Goal: Task Accomplishment & Management: Manage account settings

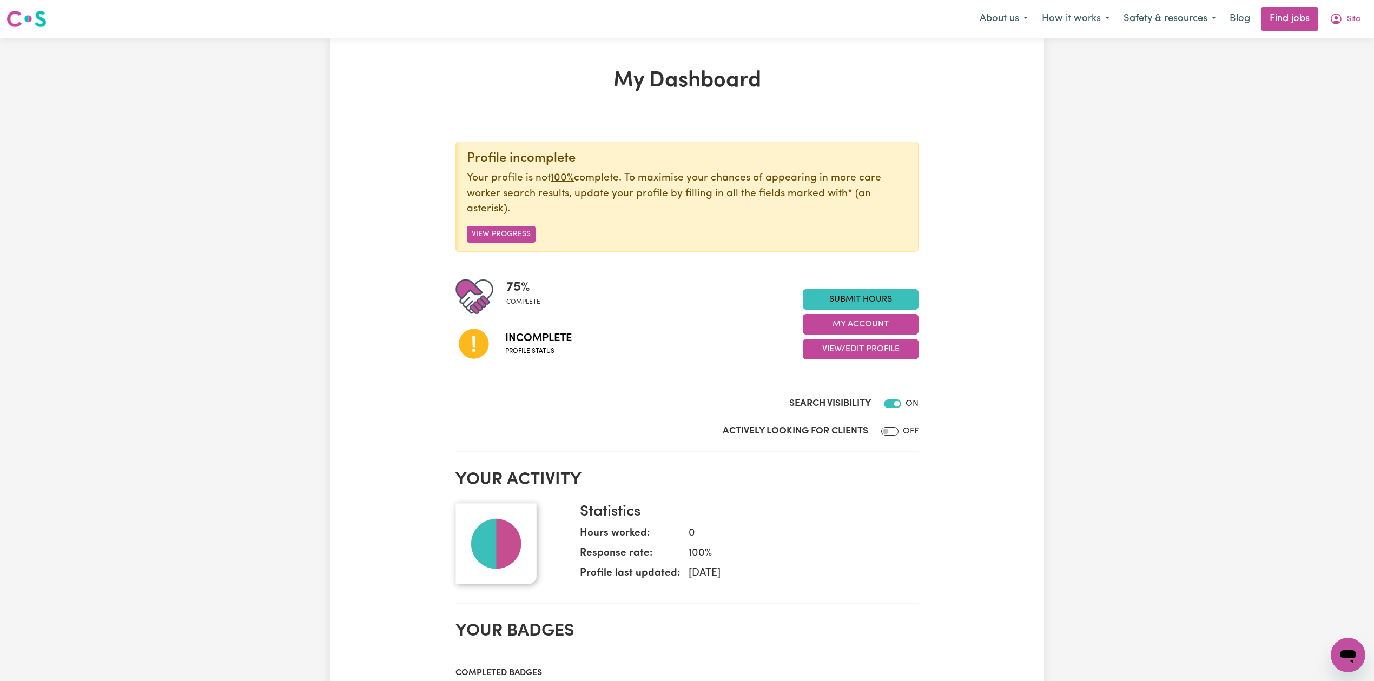
scroll to position [144, 0]
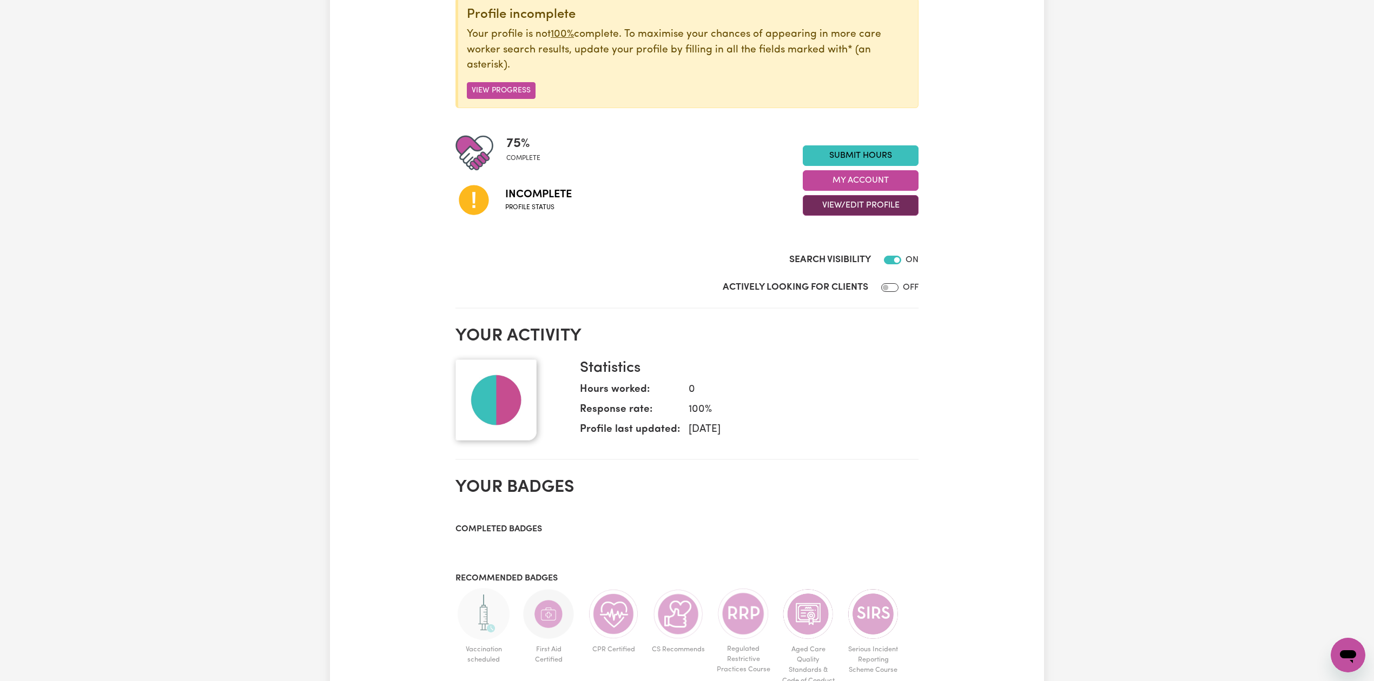
click at [836, 203] on button "View/Edit Profile" at bounding box center [861, 205] width 116 height 21
click at [819, 261] on link "Edit Profile" at bounding box center [853, 255] width 101 height 22
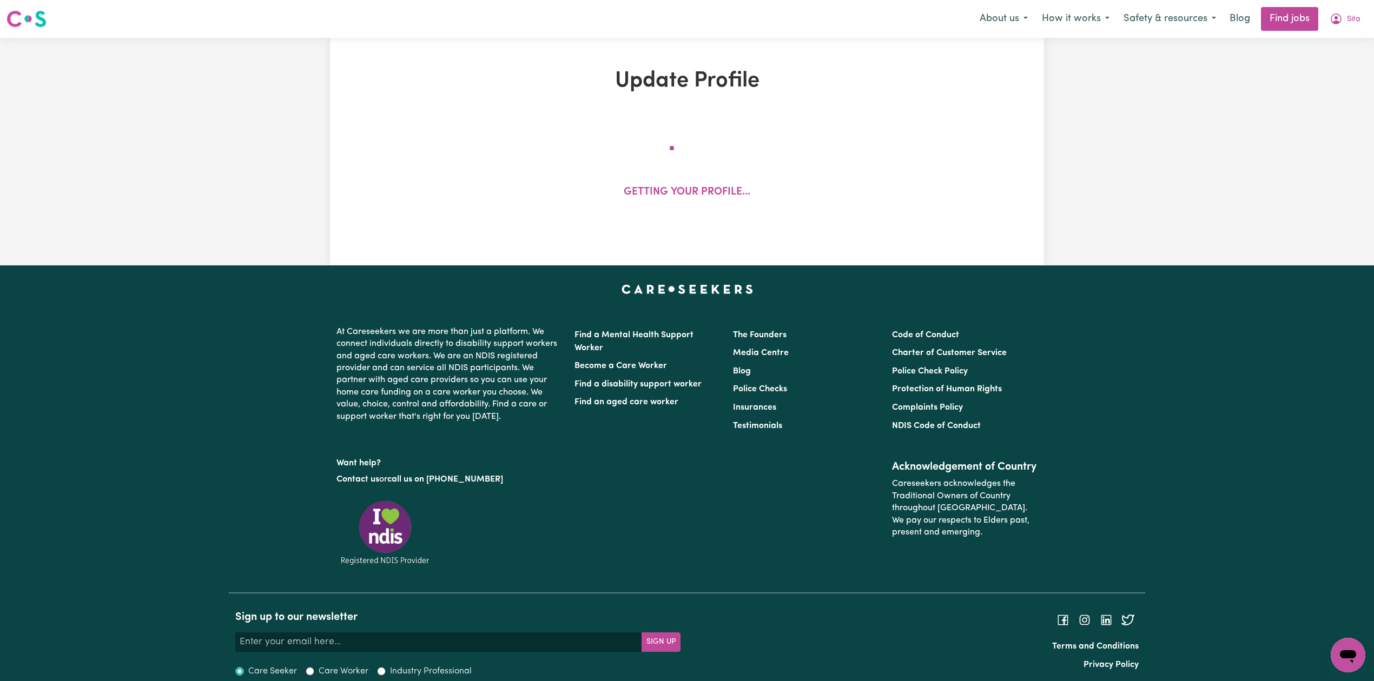
select select "[DEMOGRAPHIC_DATA]"
select select "Student Visa"
select select "Studying a healthcare related degree or qualification"
select select "38"
select select "41"
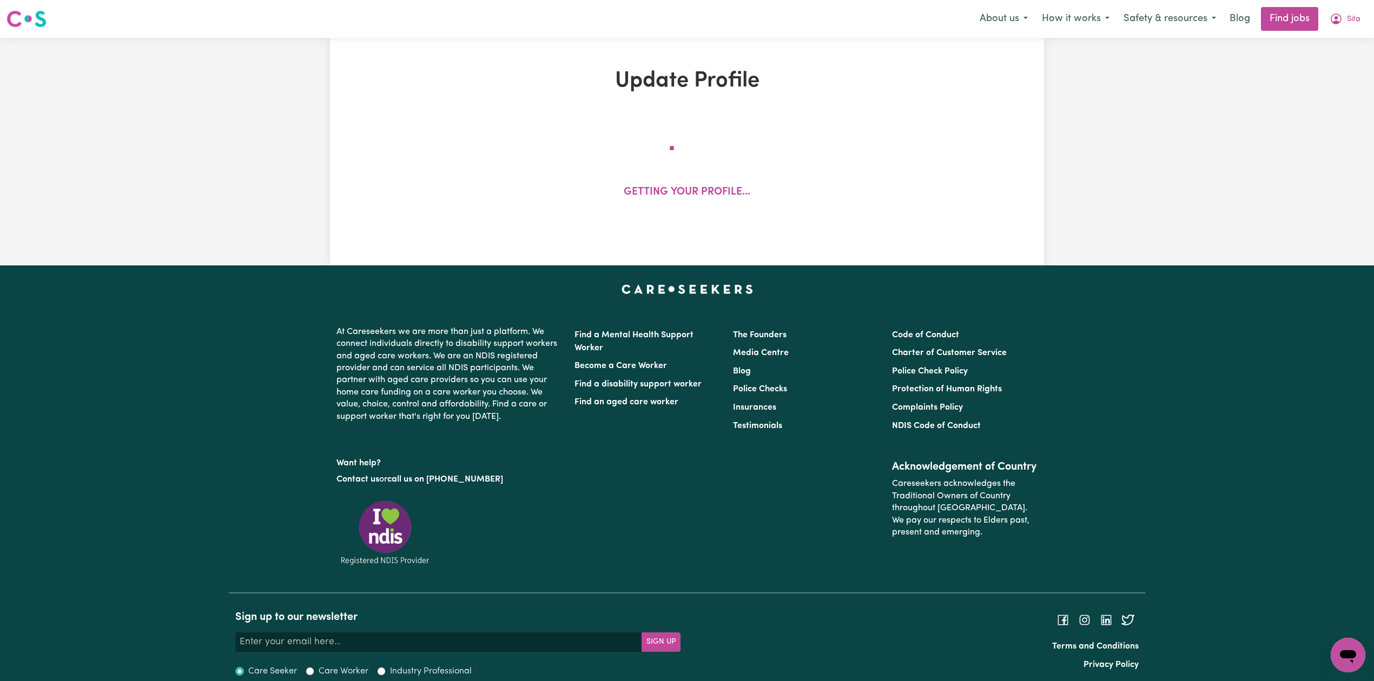
select select "41"
select select "49"
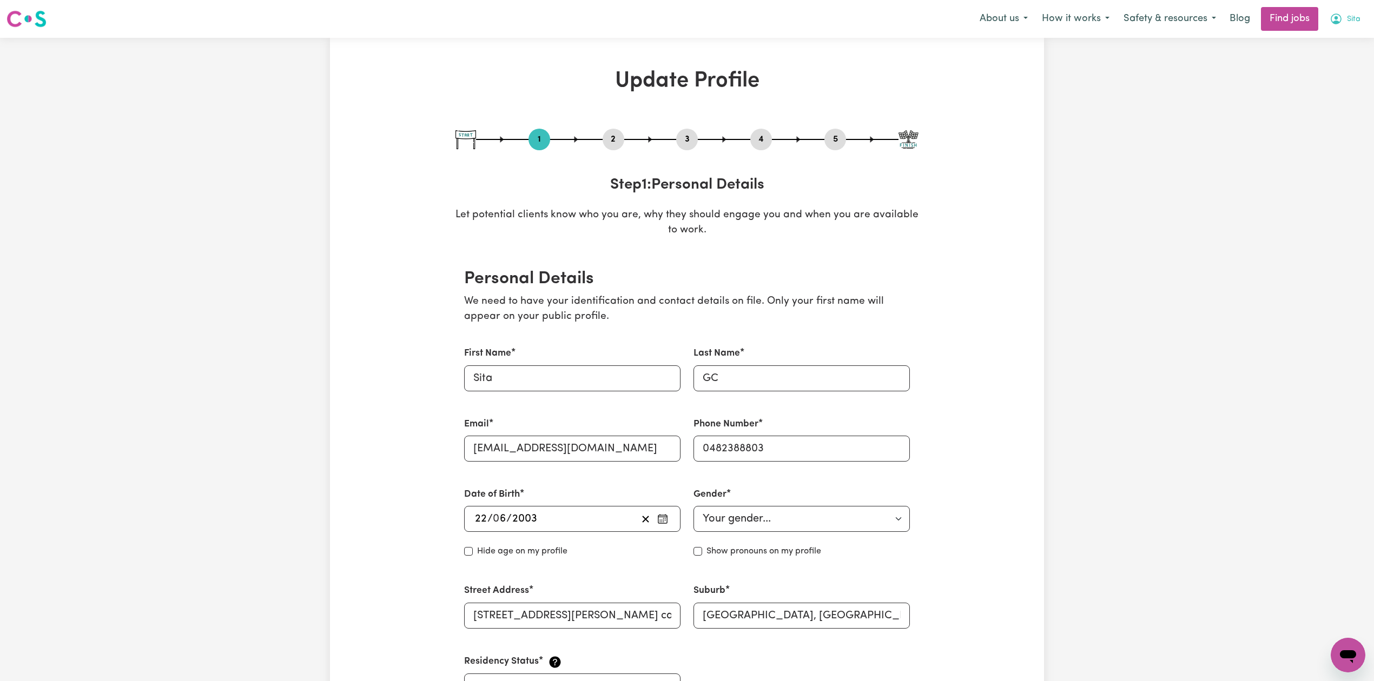
click at [1344, 19] on button "Sita" at bounding box center [1344, 19] width 45 height 23
click at [1317, 80] on link "Logout" at bounding box center [1323, 82] width 85 height 21
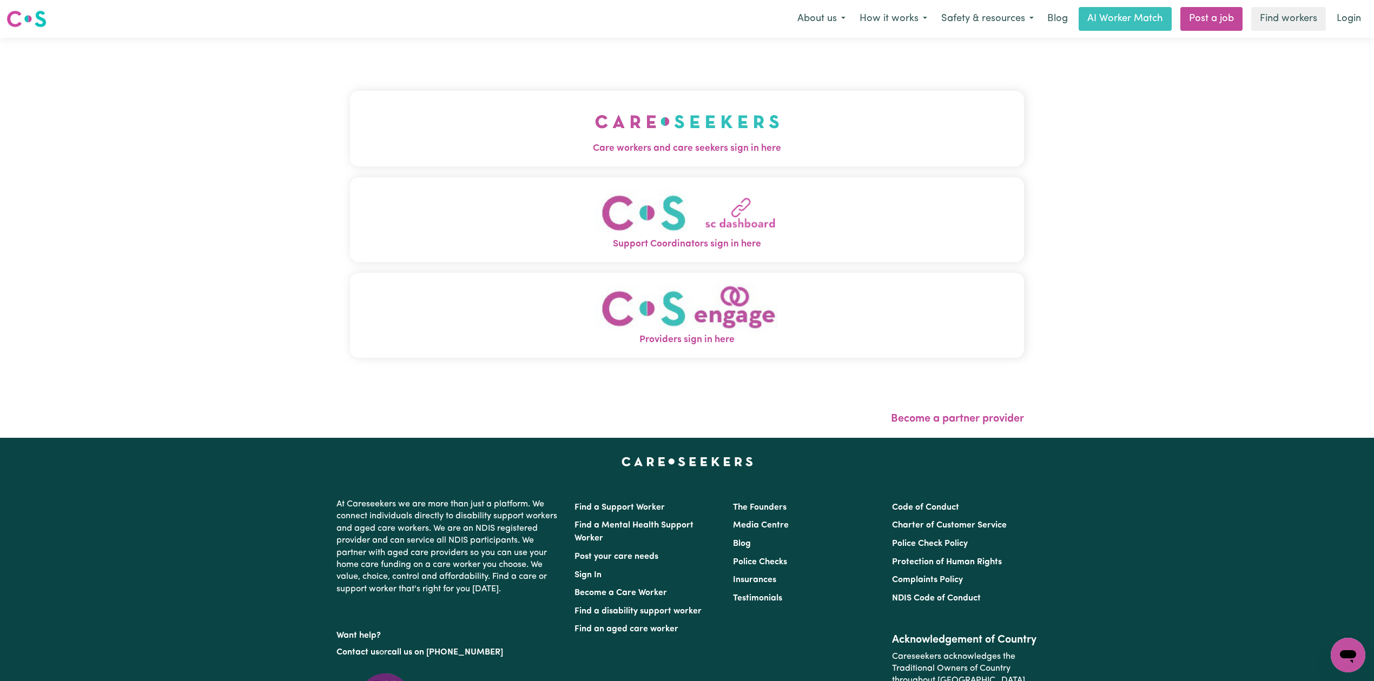
click at [433, 140] on button "Care workers and care seekers sign in here" at bounding box center [687, 129] width 674 height 76
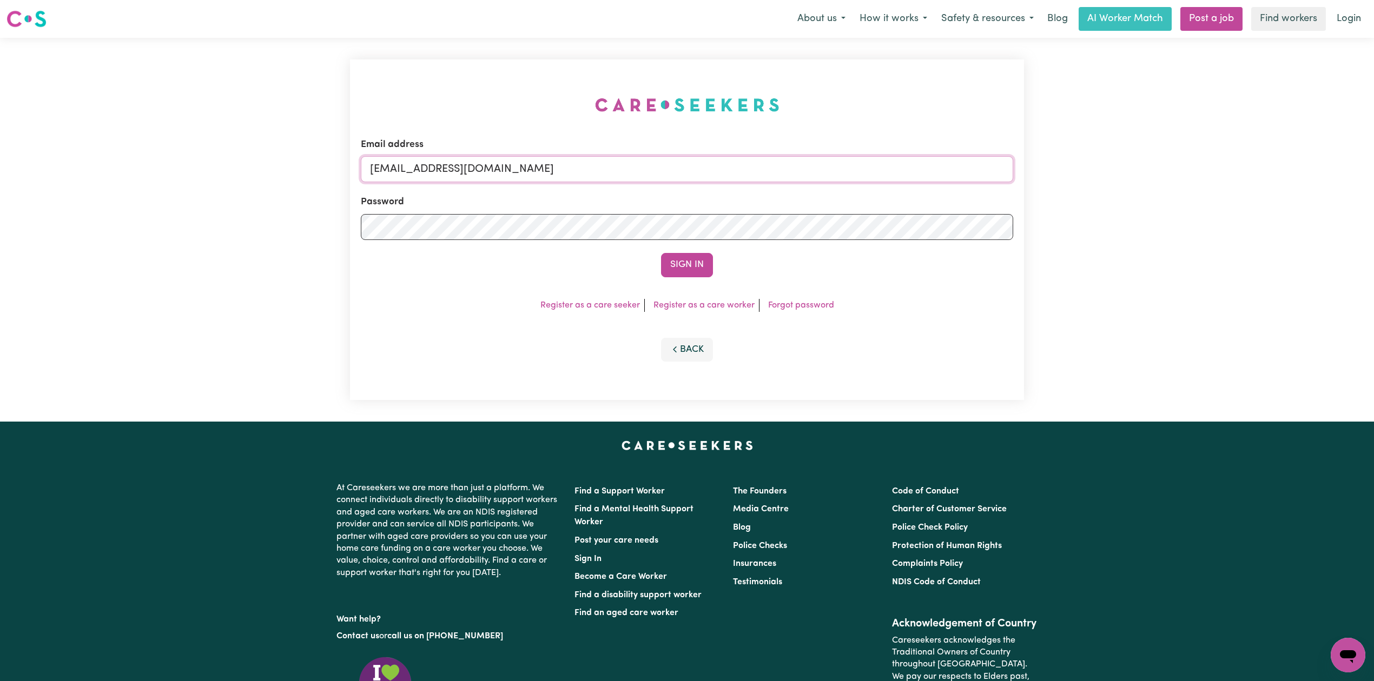
click at [490, 180] on input "[EMAIL_ADDRESS][DOMAIN_NAME]" at bounding box center [687, 169] width 652 height 26
drag, startPoint x: 425, startPoint y: 161, endPoint x: 718, endPoint y: 181, distance: 294.3
click at [718, 181] on input "Superuser~[EMAIL_ADDRESS][DOMAIN_NAME]" at bounding box center [687, 169] width 652 height 26
type input "Superuser~[EMAIL_ADDRESS][DOMAIN_NAME]"
click at [677, 267] on button "Sign In" at bounding box center [687, 265] width 52 height 24
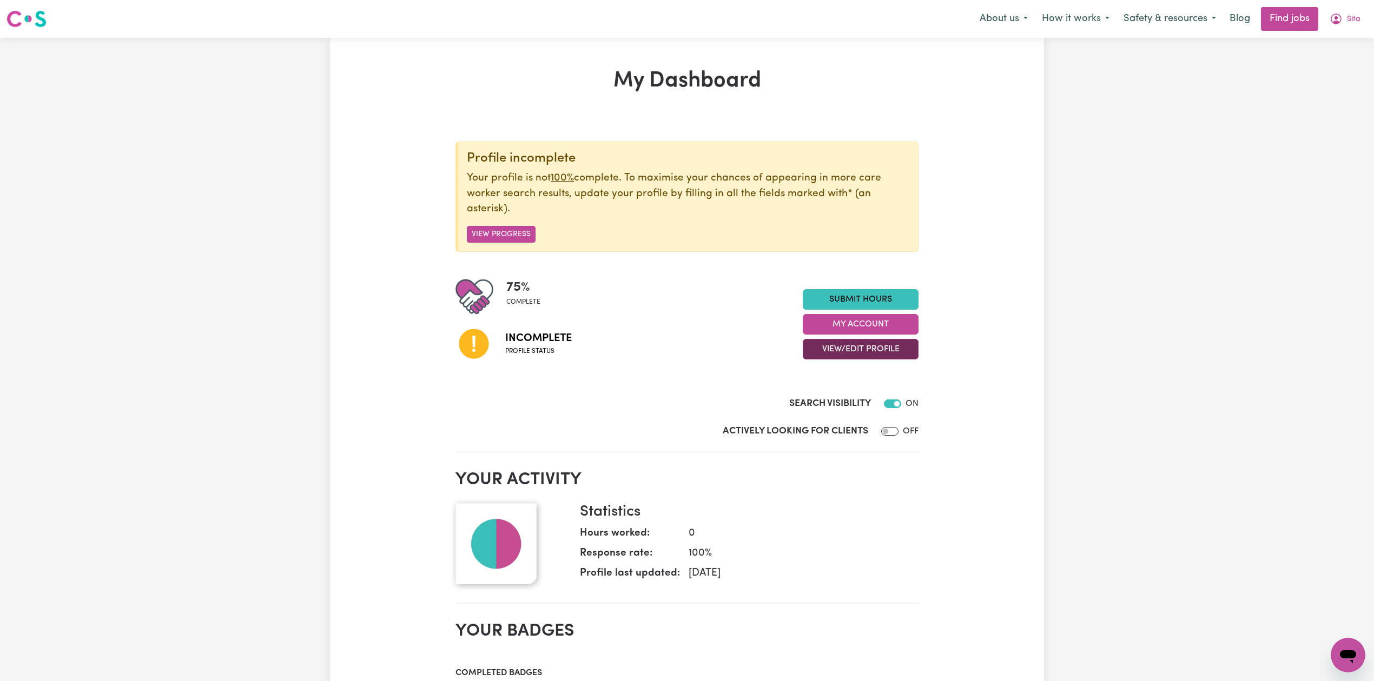
click at [825, 354] on button "View/Edit Profile" at bounding box center [861, 349] width 116 height 21
click at [812, 400] on link "Edit Profile" at bounding box center [853, 399] width 101 height 22
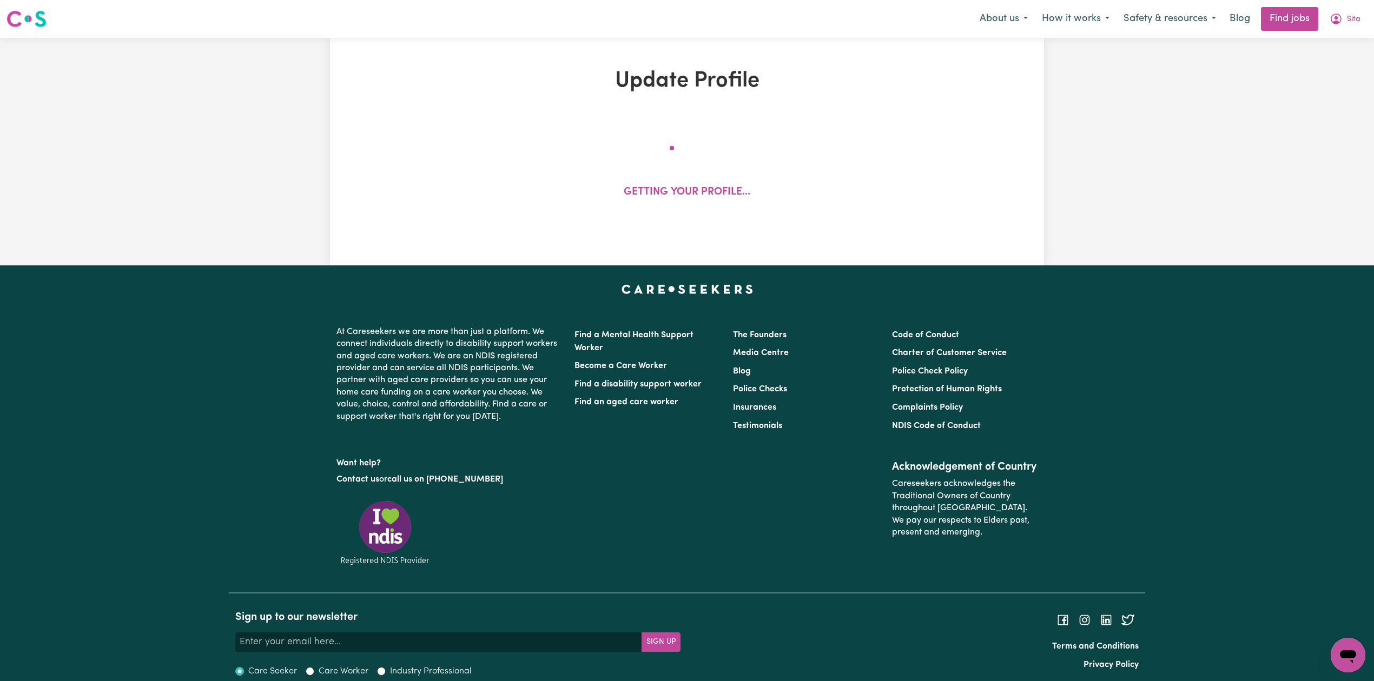
select select "[DEMOGRAPHIC_DATA]"
select select "Student Visa"
select select "Studying a healthcare related degree or qualification"
select select "38"
select select "41"
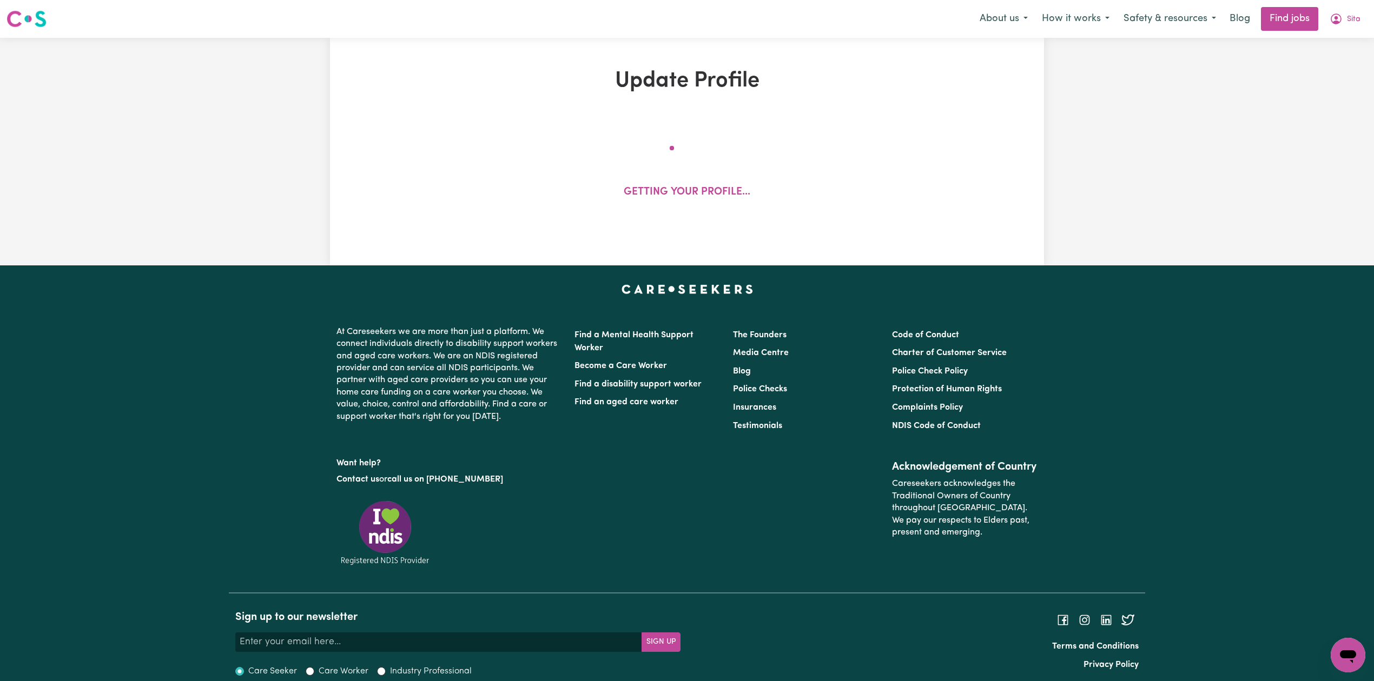
select select "41"
select select "49"
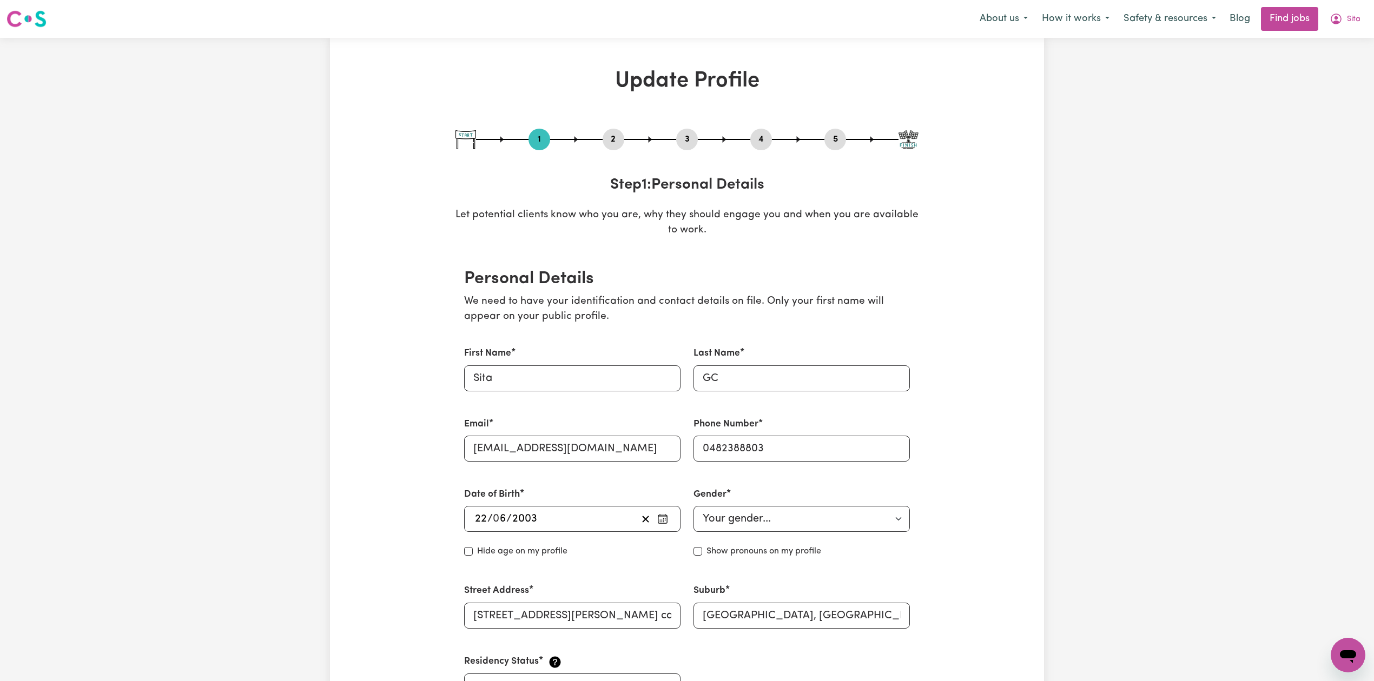
click at [615, 137] on button "2" at bounding box center [613, 140] width 22 height 14
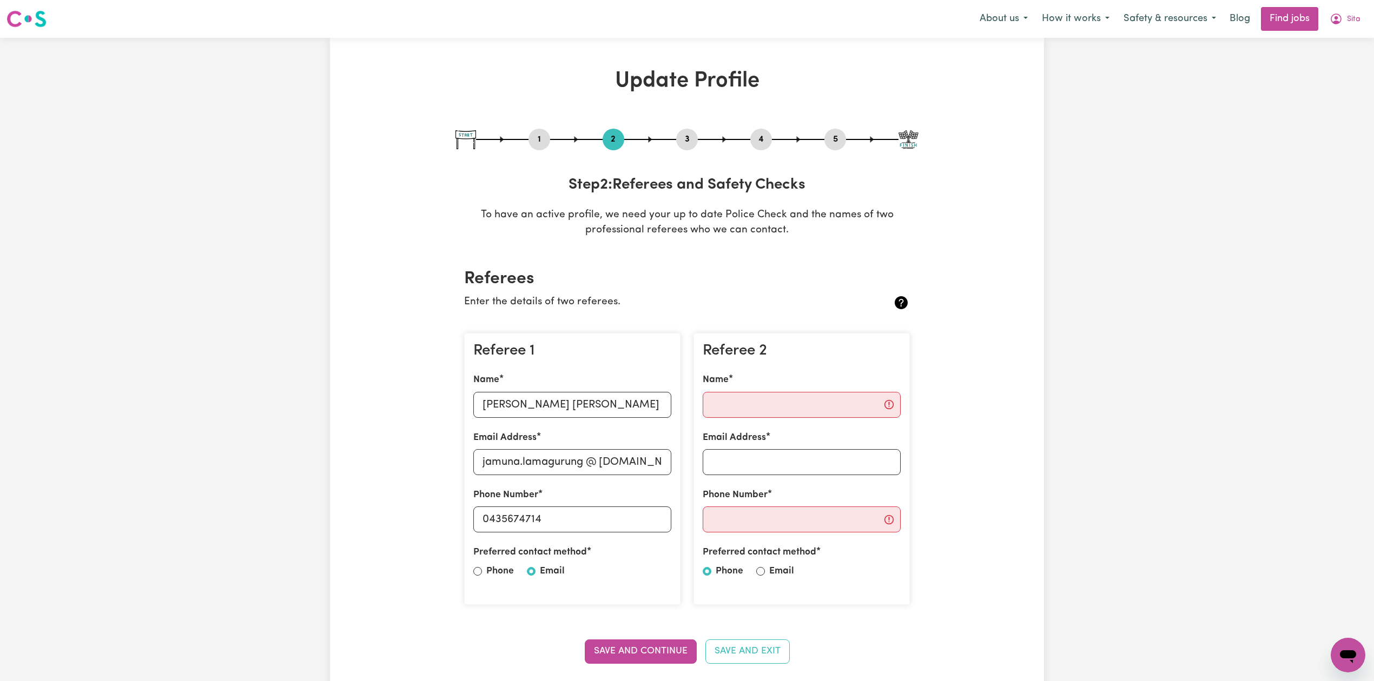
scroll to position [72, 0]
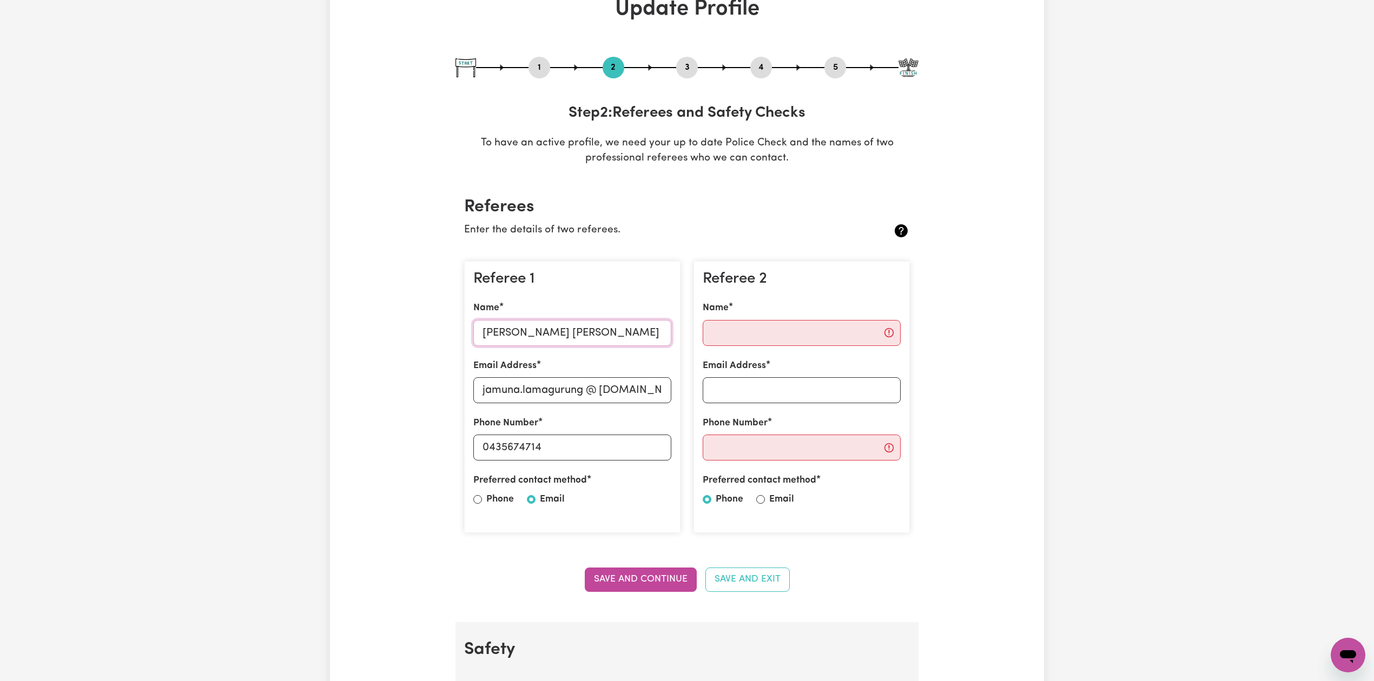
click at [528, 333] on input "[PERSON_NAME] [PERSON_NAME]" at bounding box center [572, 333] width 198 height 26
click at [585, 380] on input "jamuna.lamagurung @ [DOMAIN_NAME]" at bounding box center [572, 390] width 198 height 26
drag, startPoint x: 489, startPoint y: 446, endPoint x: 615, endPoint y: 436, distance: 126.4
click at [615, 436] on input "0435674714" at bounding box center [572, 448] width 198 height 26
drag, startPoint x: 587, startPoint y: 390, endPoint x: 591, endPoint y: 410, distance: 20.3
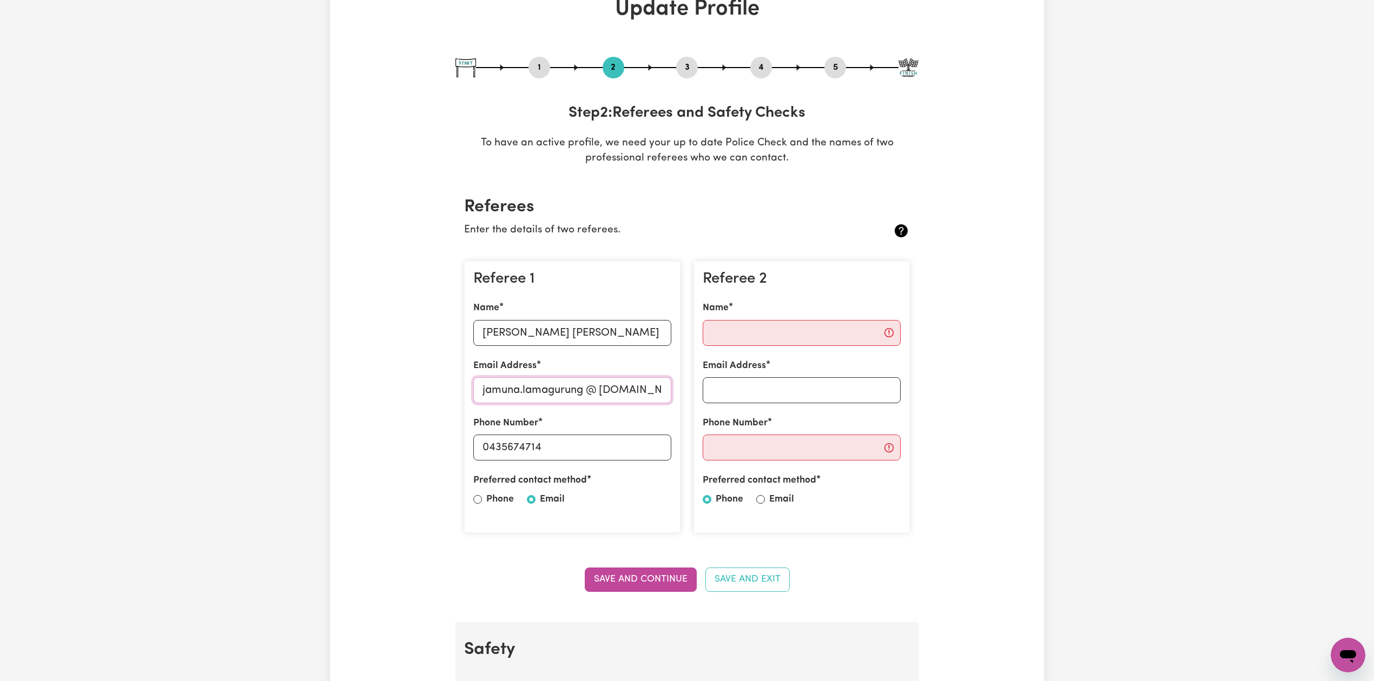
click at [587, 390] on input "jamuna.lamagurung @ [DOMAIN_NAME]" at bounding box center [572, 390] width 198 height 26
click at [596, 386] on input "jamuna.lamagurung@ [DOMAIN_NAME]" at bounding box center [572, 390] width 198 height 26
type input "[EMAIL_ADDRESS][DOMAIN_NAME]"
drag, startPoint x: 638, startPoint y: 583, endPoint x: 632, endPoint y: 577, distance: 9.2
click at [638, 582] on button "Save and Continue" at bounding box center [641, 580] width 112 height 24
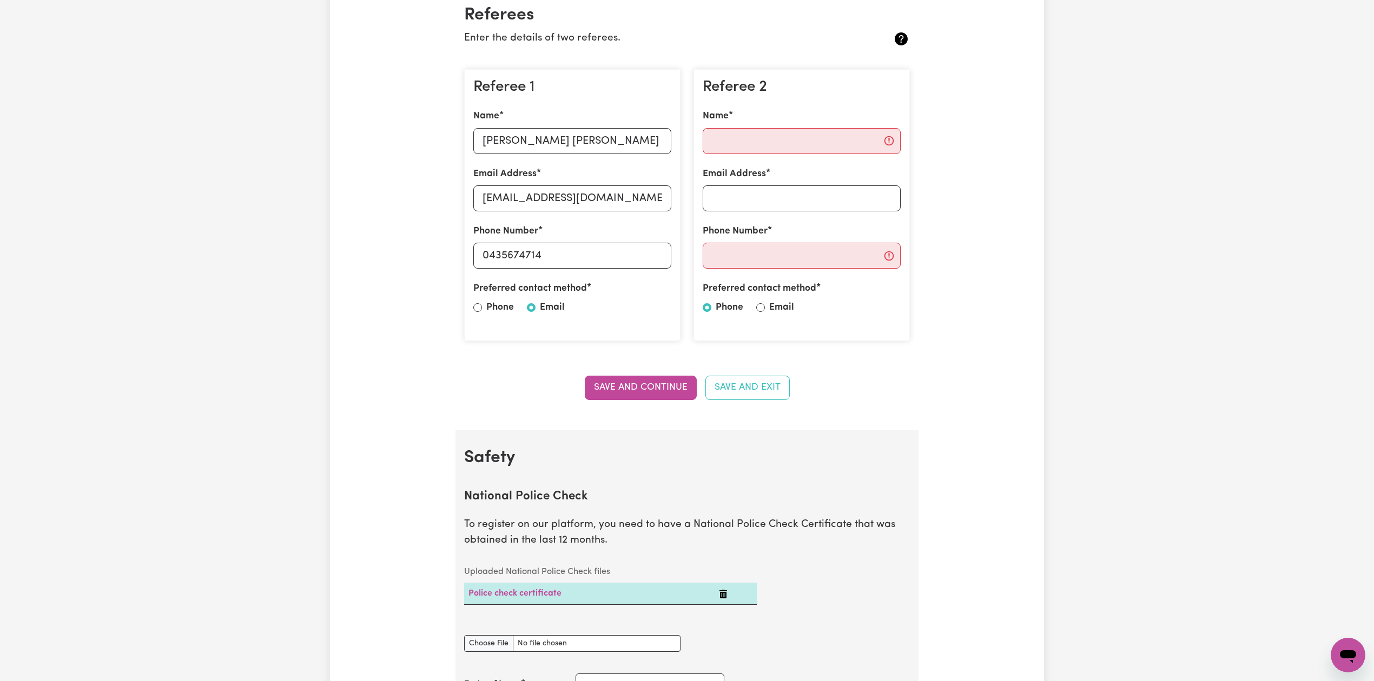
scroll to position [48, 0]
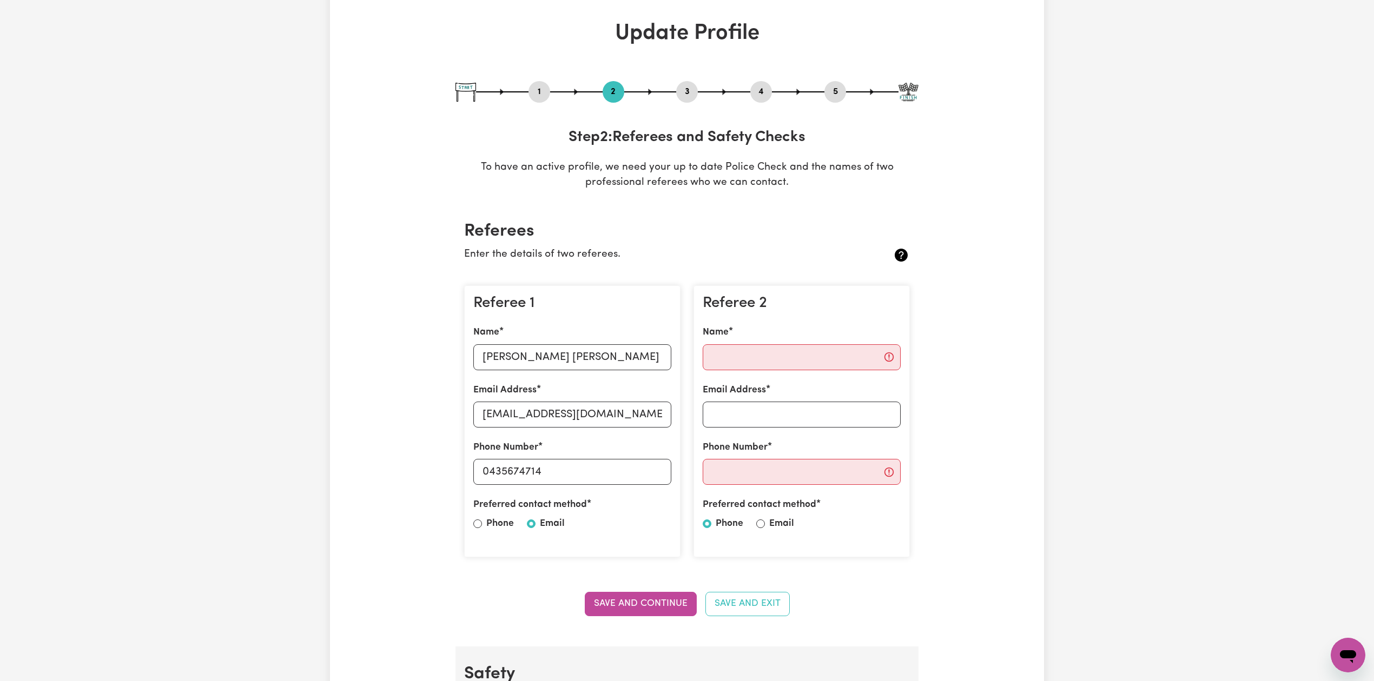
click at [827, 94] on button "5" at bounding box center [835, 92] width 22 height 14
select select "I am providing services by being employed by an organisation"
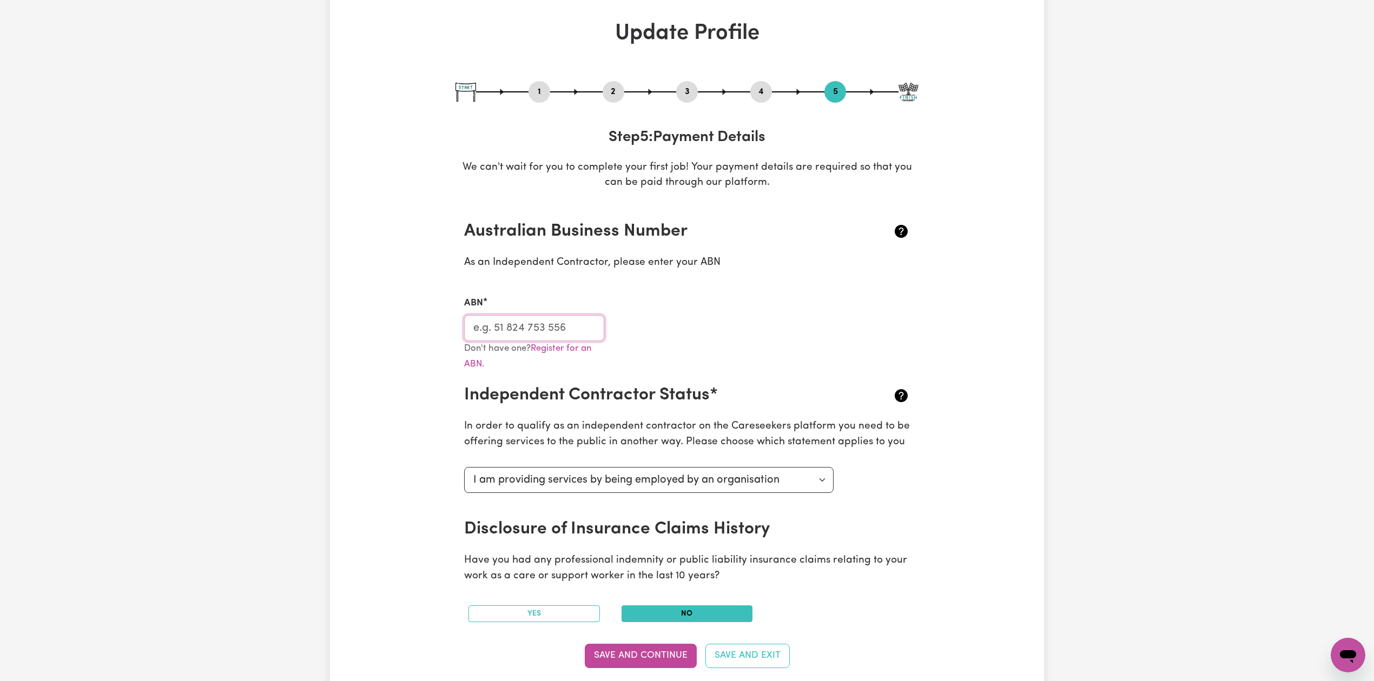
drag, startPoint x: 549, startPoint y: 333, endPoint x: 562, endPoint y: 212, distance: 121.8
click at [549, 333] on input "ABN" at bounding box center [534, 328] width 140 height 26
click at [606, 87] on button "2" at bounding box center [613, 92] width 22 height 14
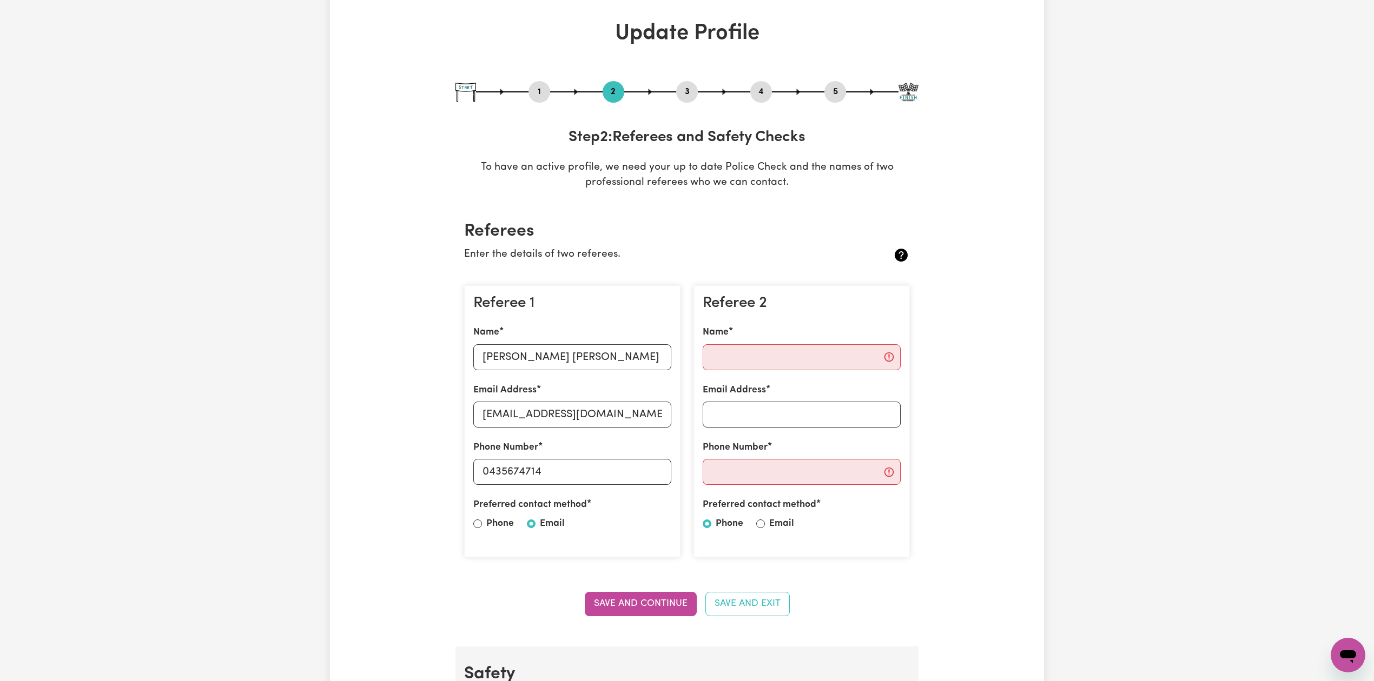
click at [687, 95] on button "3" at bounding box center [687, 92] width 22 height 14
select select "Certificate III (Individual Support)"
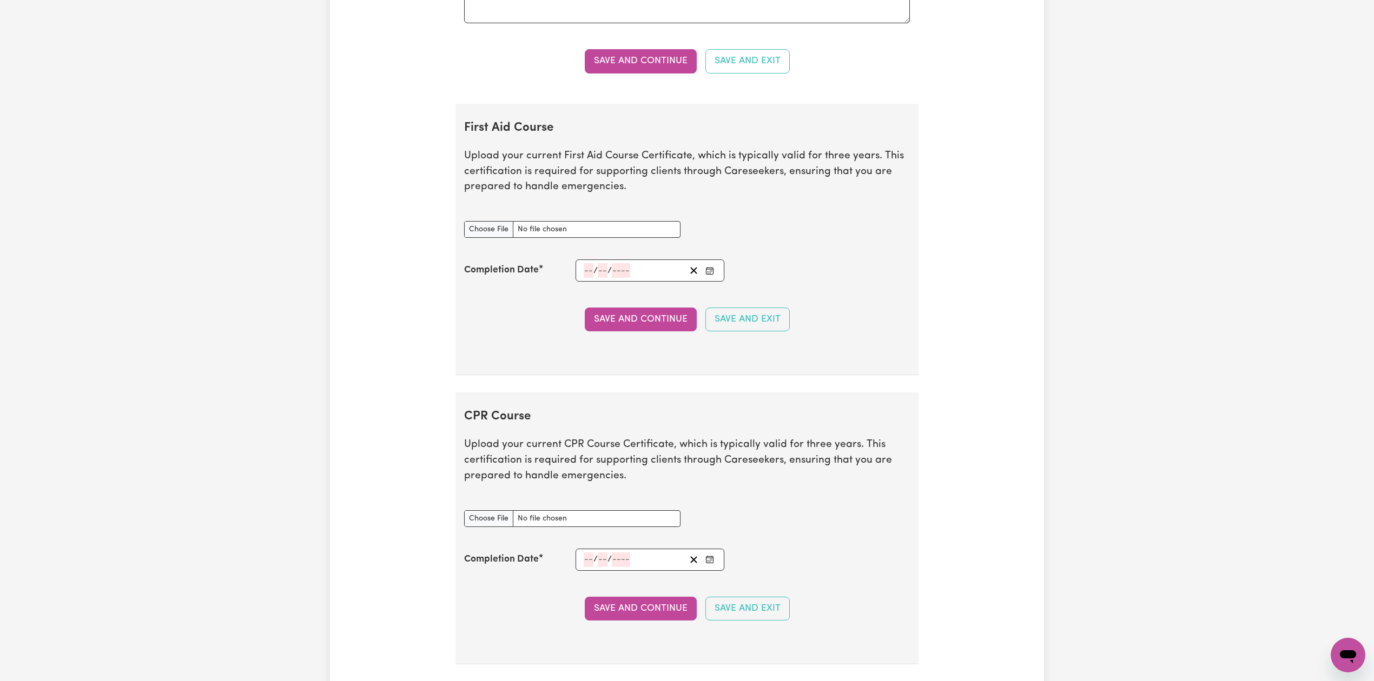
scroll to position [2066, 0]
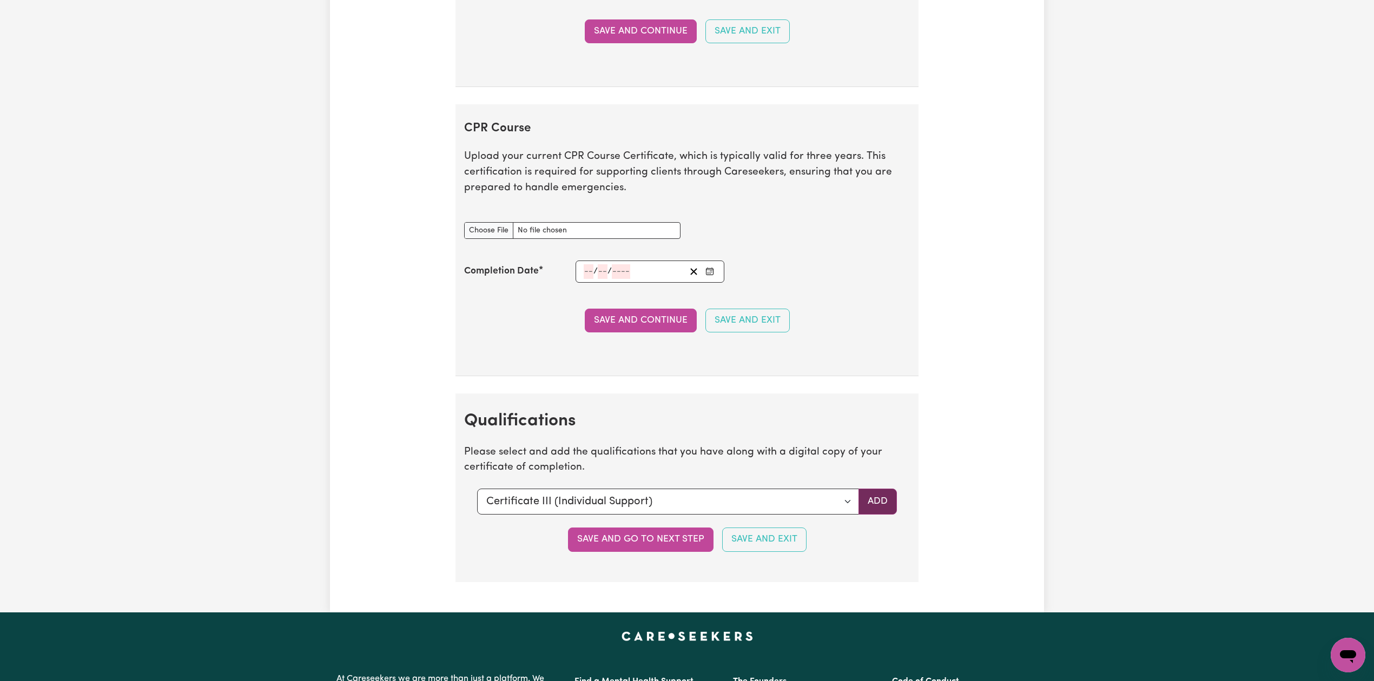
click at [875, 505] on button "Add" at bounding box center [877, 502] width 38 height 26
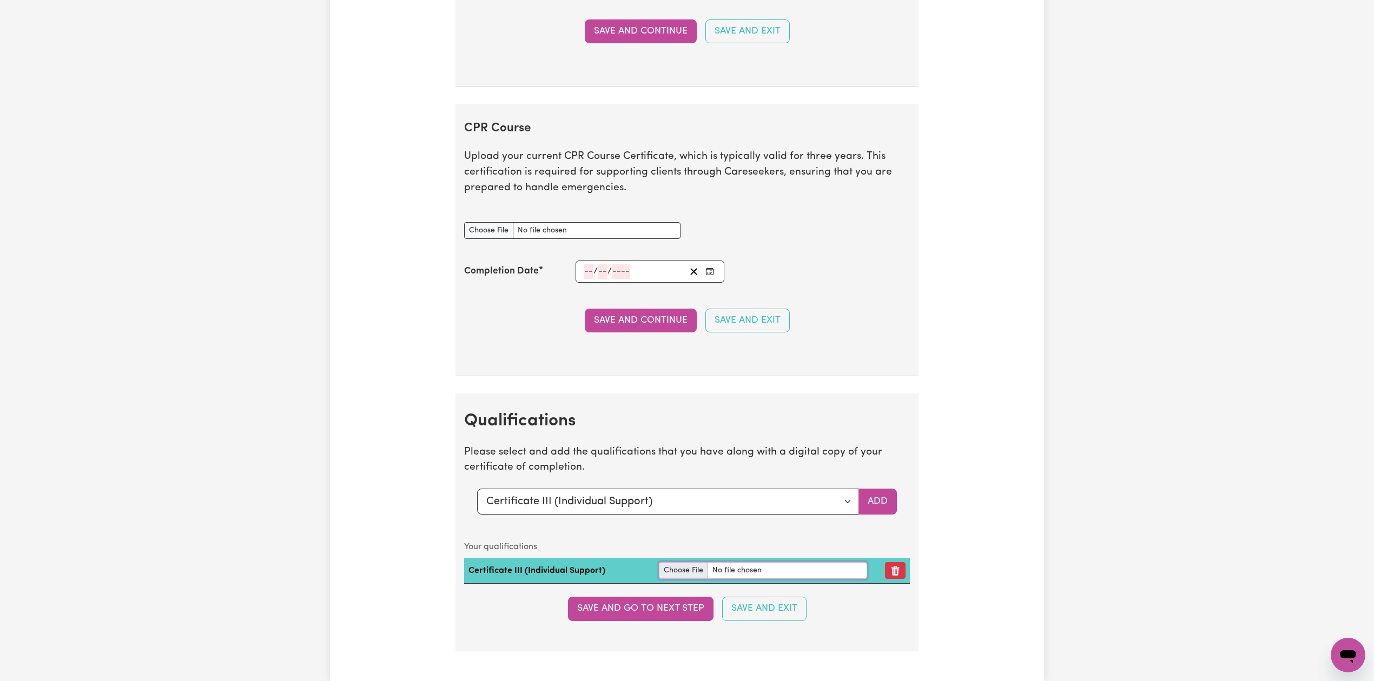
click at [678, 576] on input "file" at bounding box center [763, 570] width 208 height 17
type input "C:\fakepath\Sita GC Certificate III in Individual Support.pdf"
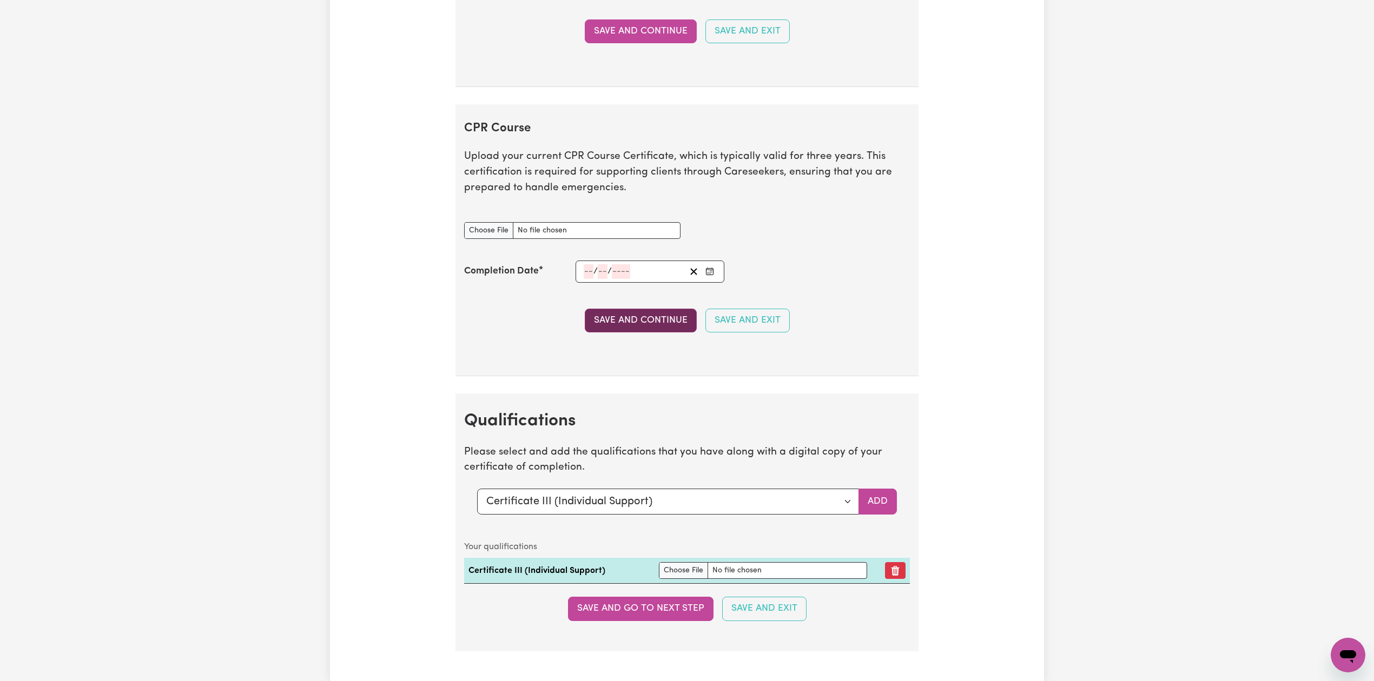
click at [611, 331] on button "Save and Continue" at bounding box center [641, 321] width 112 height 24
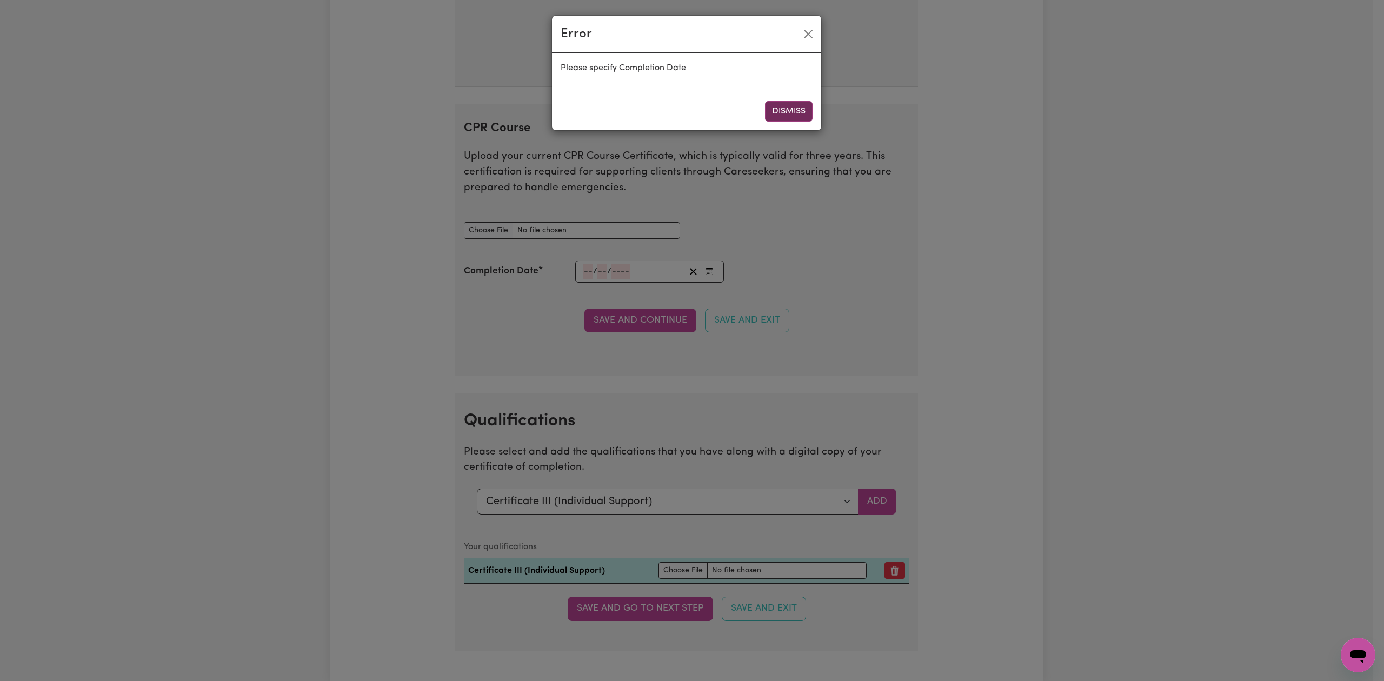
click at [790, 106] on button "Dismiss" at bounding box center [789, 111] width 48 height 21
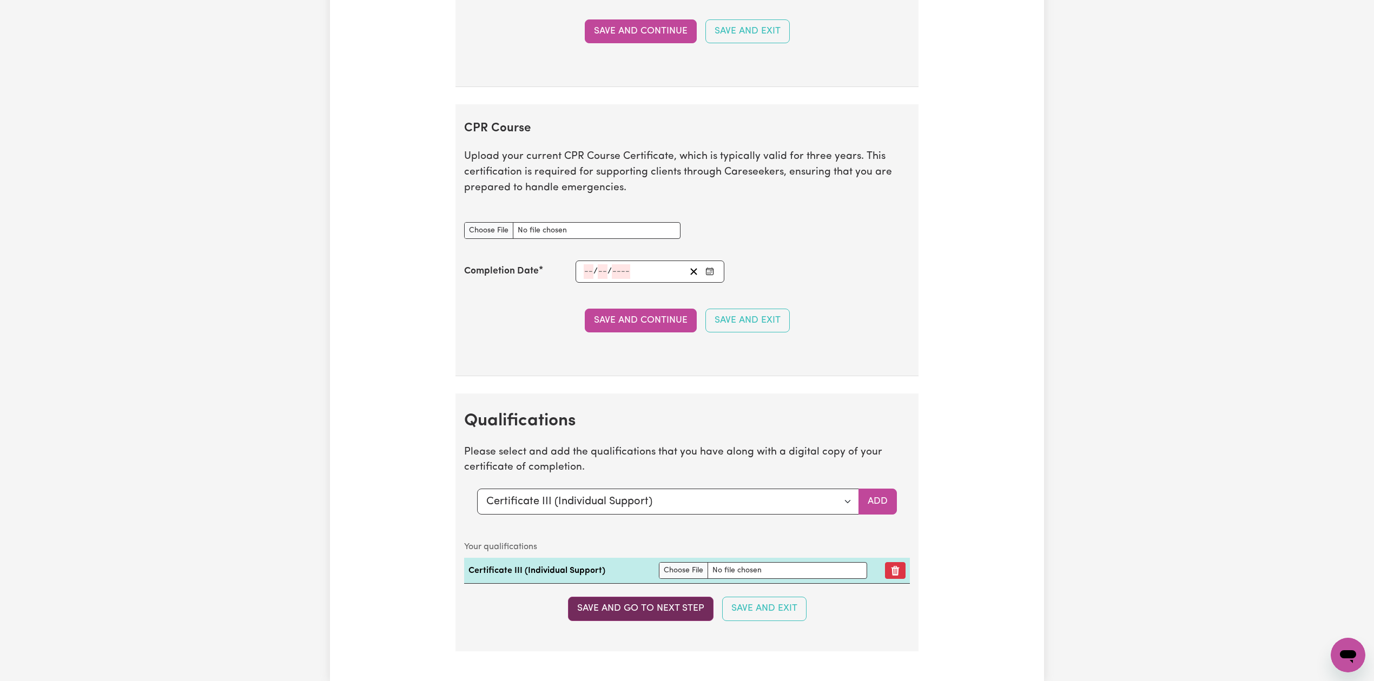
click at [655, 612] on button "Save and go to next step" at bounding box center [640, 609] width 145 height 24
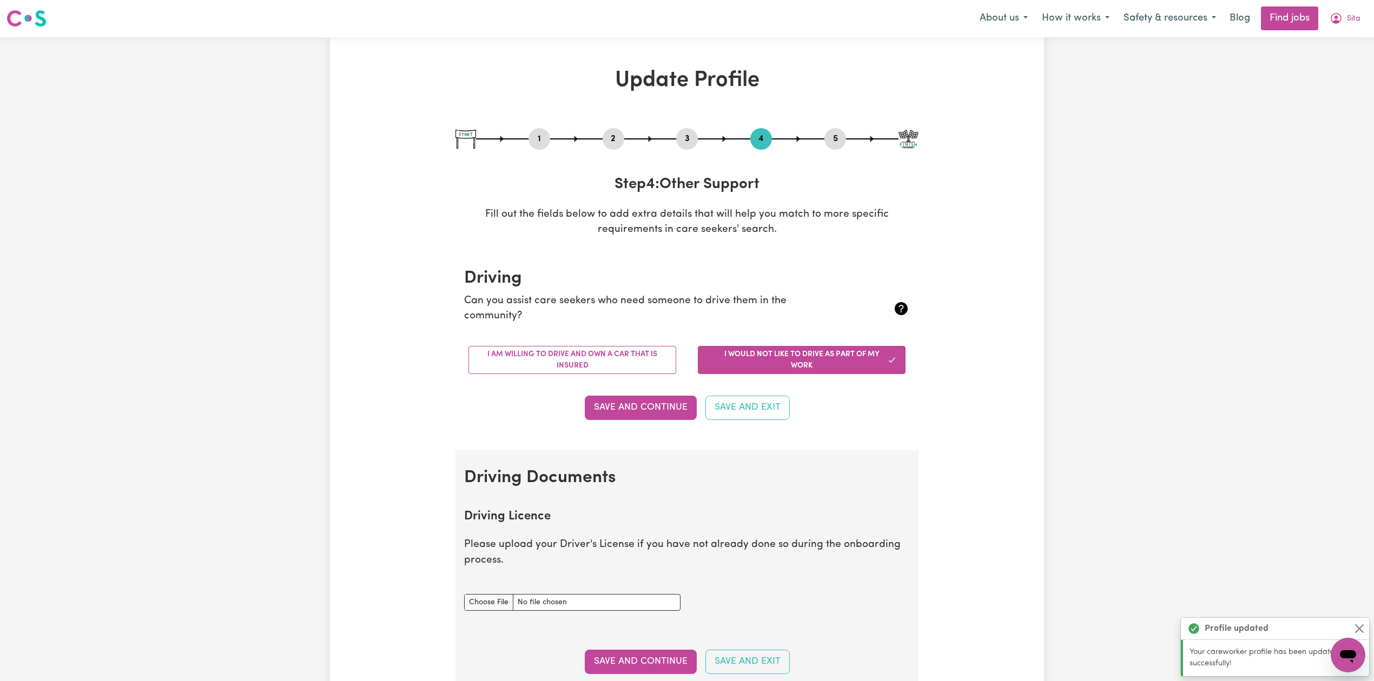
scroll to position [0, 0]
click at [617, 145] on button "2" at bounding box center [613, 140] width 22 height 14
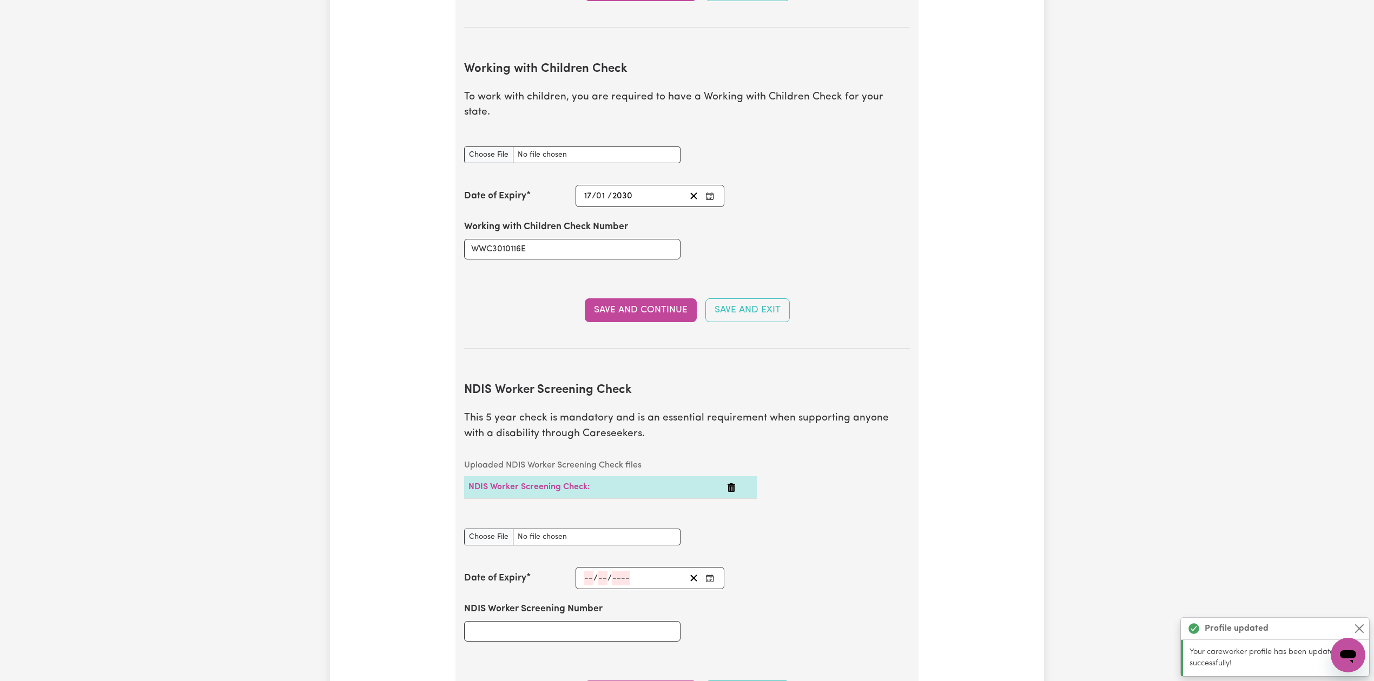
scroll to position [1154, 0]
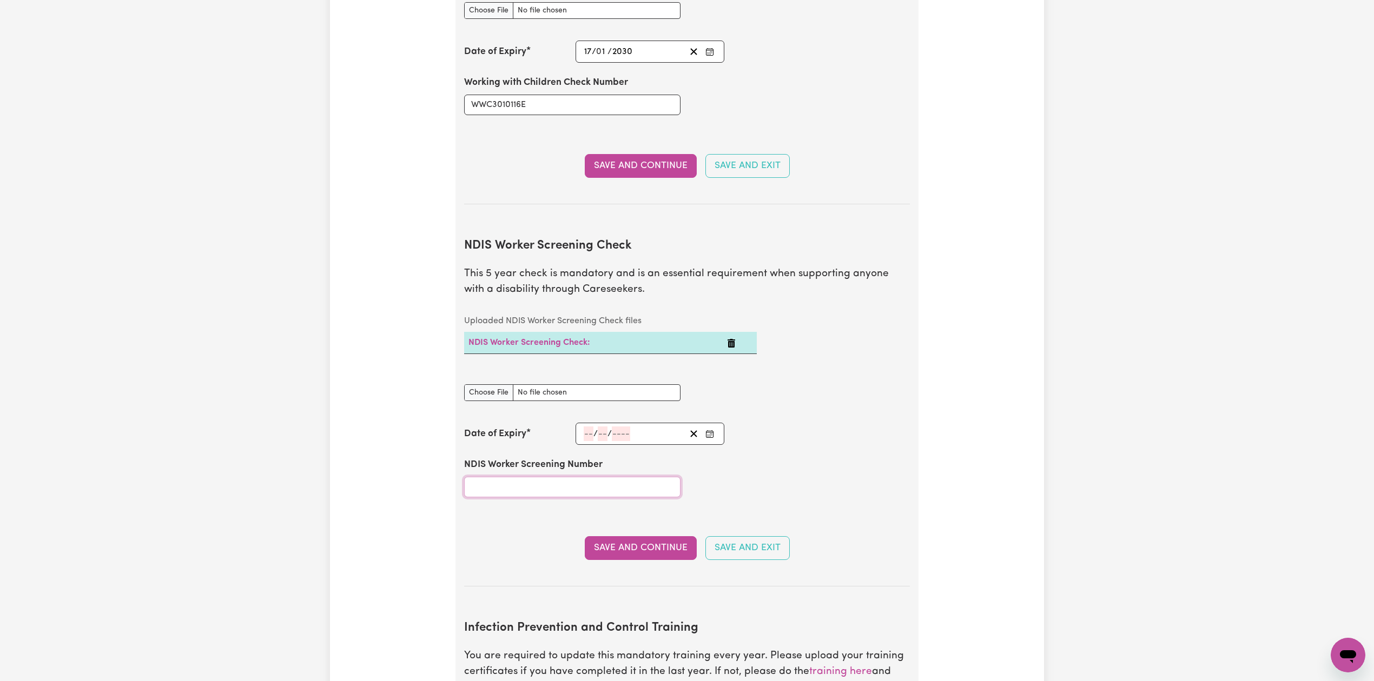
click at [544, 485] on input "NDIS Worker Screening Number" at bounding box center [572, 487] width 216 height 21
paste input "24813573"
type input "24813573"
click at [500, 385] on input "NDIS Worker Screening Check document" at bounding box center [572, 393] width 216 height 17
type input "C:\fakepath\Sita GC NDIS 24813573.png"
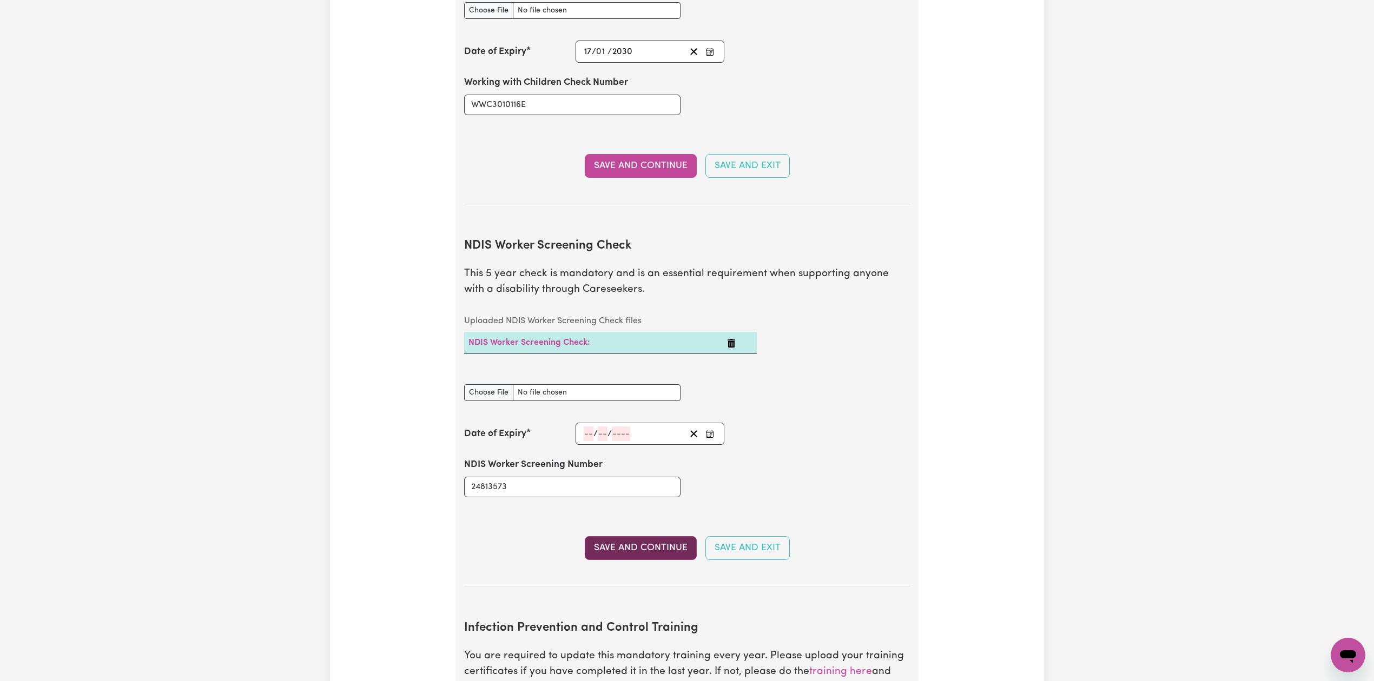
click at [587, 539] on button "Save and Continue" at bounding box center [641, 548] width 112 height 24
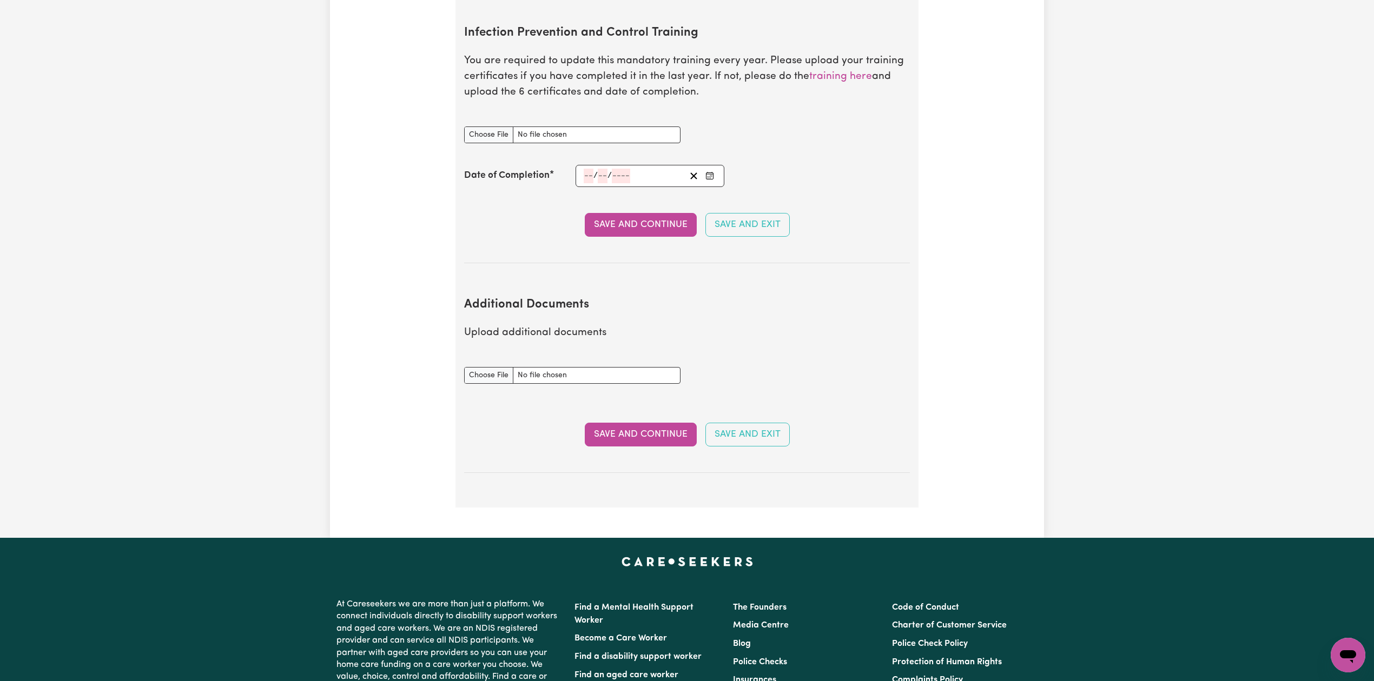
scroll to position [0, 0]
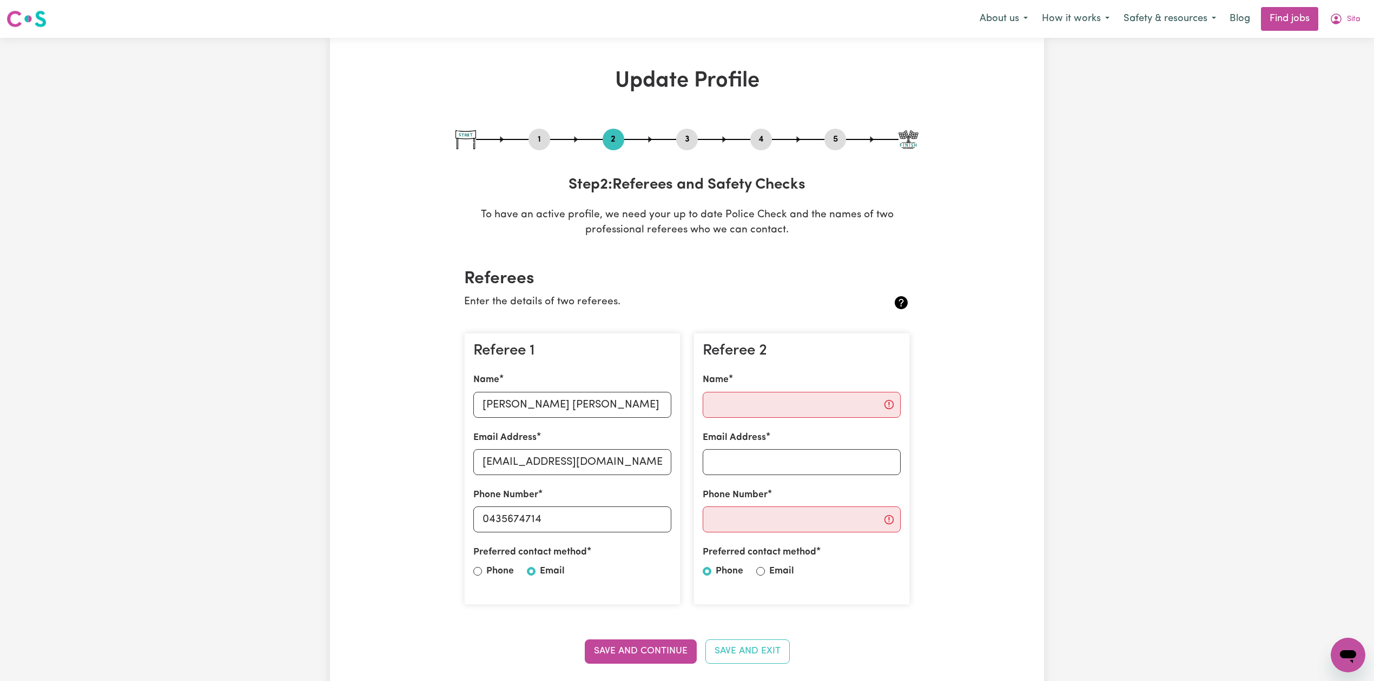
click at [832, 137] on button "5" at bounding box center [835, 140] width 22 height 14
select select "I am providing services by being employed by an organisation"
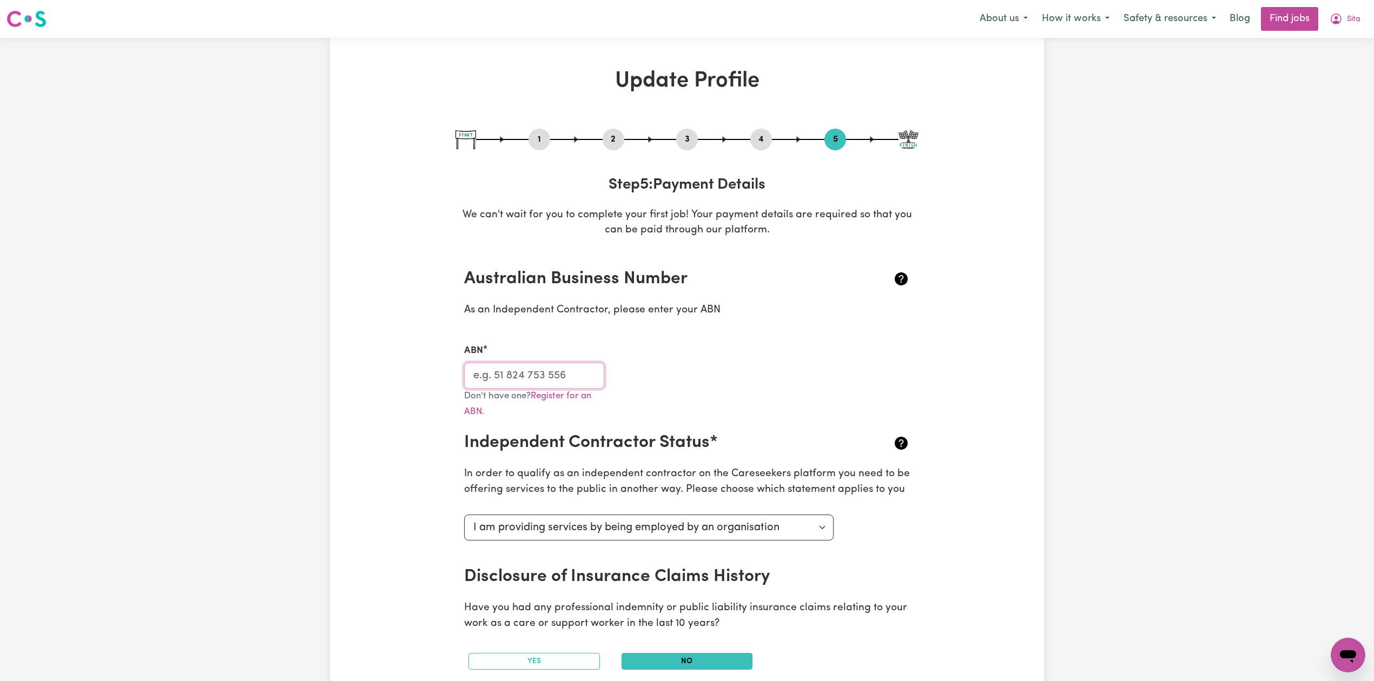
click at [557, 387] on input "ABN" at bounding box center [534, 376] width 140 height 26
click at [1337, 16] on icon "My Account" at bounding box center [1335, 19] width 11 height 11
click at [1322, 59] on link "My Dashboard" at bounding box center [1323, 62] width 85 height 21
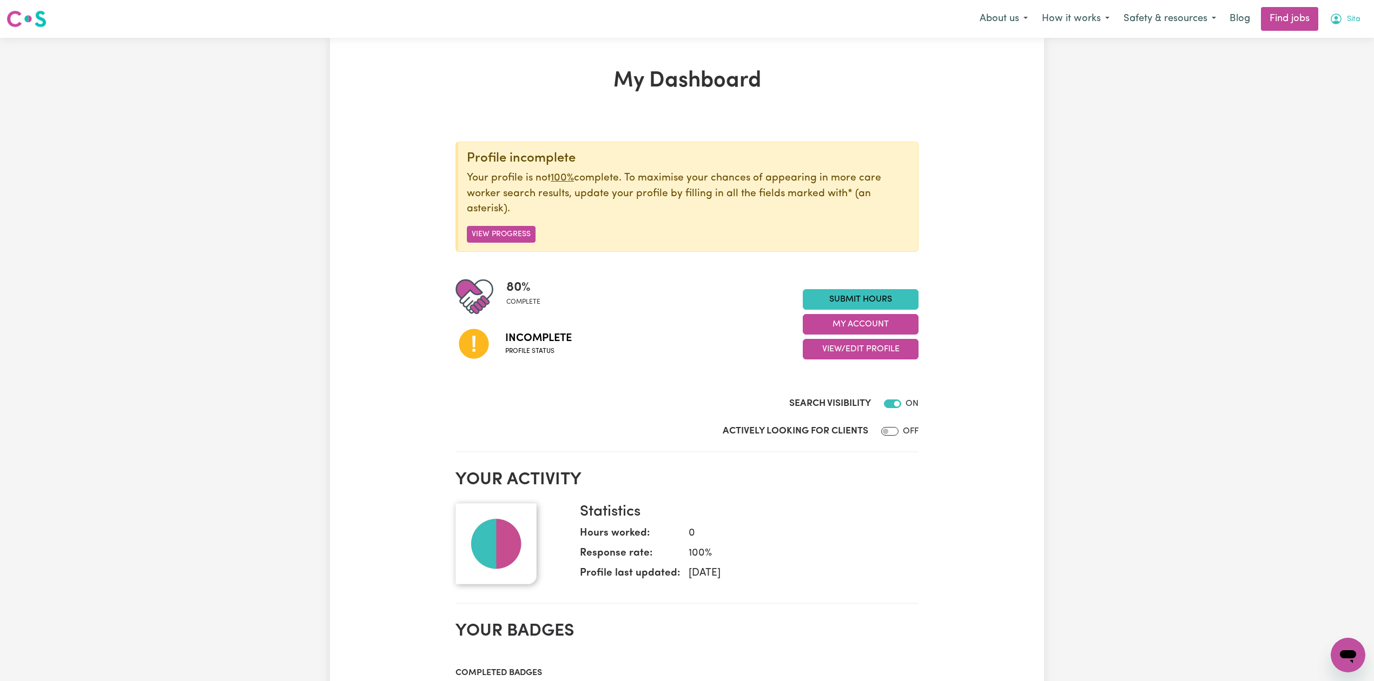
click at [1361, 28] on button "Sita" at bounding box center [1344, 19] width 45 height 23
click at [1312, 61] on link "My Dashboard" at bounding box center [1323, 62] width 85 height 21
click at [1316, 78] on link "Logout" at bounding box center [1323, 82] width 85 height 21
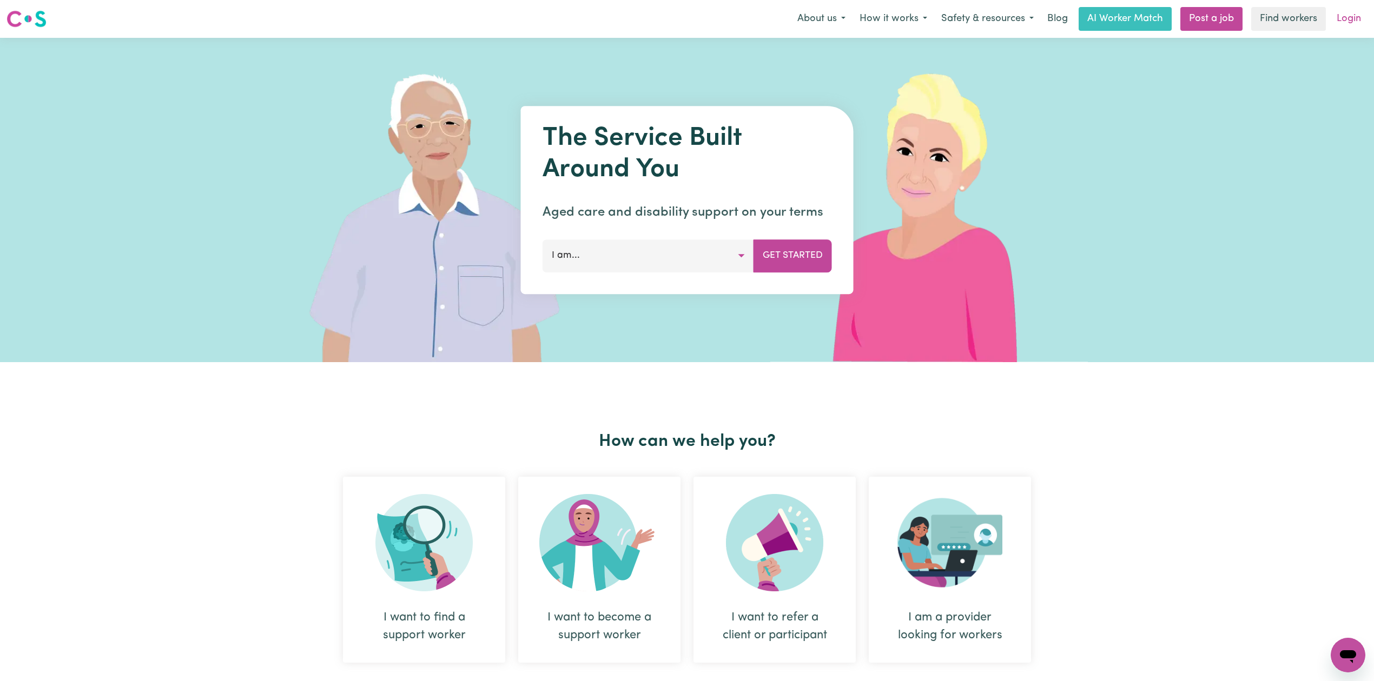
click at [1357, 22] on link "Login" at bounding box center [1348, 19] width 37 height 24
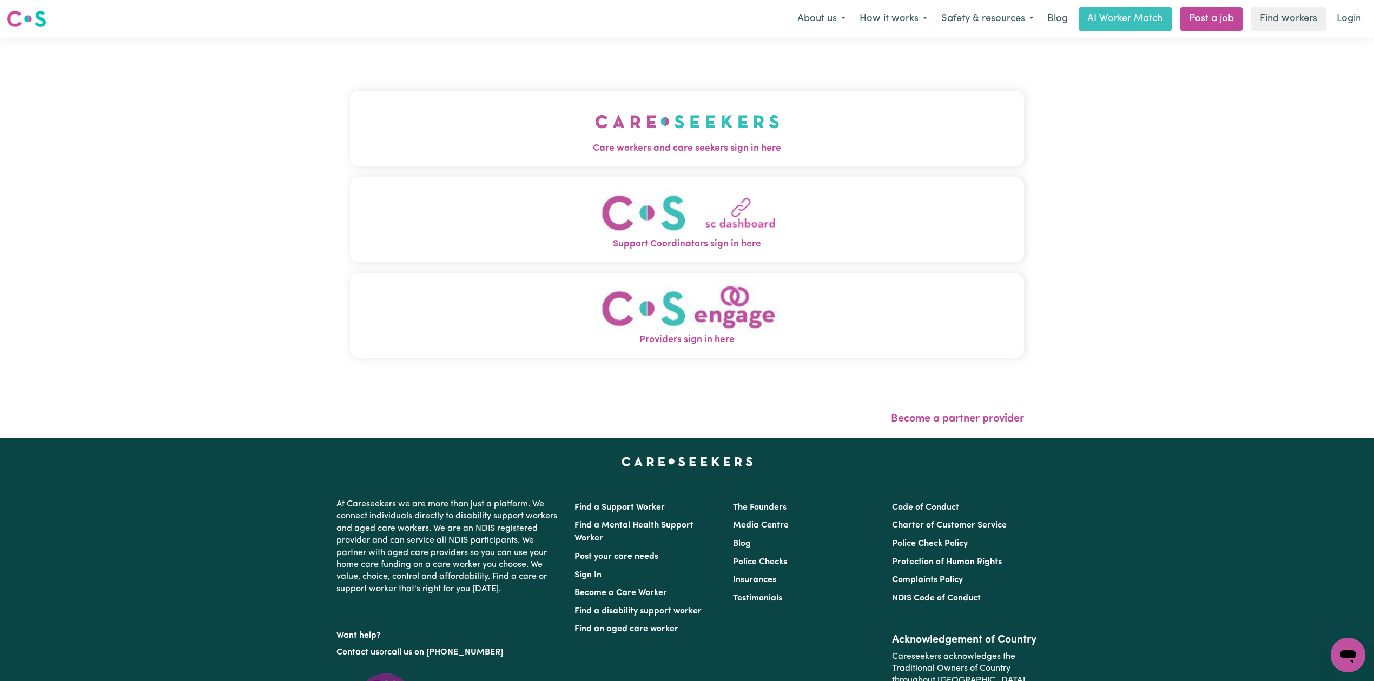
click at [461, 152] on span "Care workers and care seekers sign in here" at bounding box center [687, 149] width 674 height 14
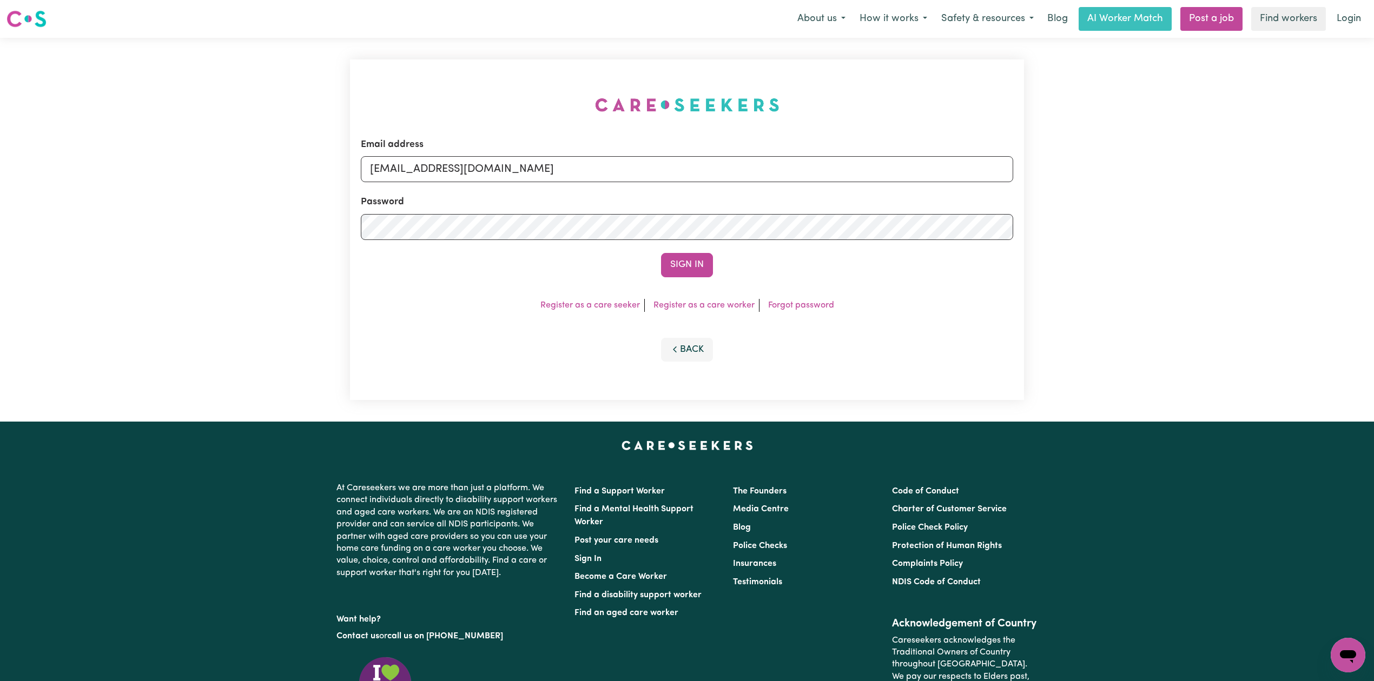
click at [511, 184] on form "Email address [EMAIL_ADDRESS][DOMAIN_NAME] Password Sign In" at bounding box center [687, 208] width 652 height 140
drag, startPoint x: 504, startPoint y: 164, endPoint x: 500, endPoint y: 180, distance: 15.6
click at [504, 164] on input "[EMAIL_ADDRESS][DOMAIN_NAME]" at bounding box center [687, 169] width 652 height 26
drag, startPoint x: 427, startPoint y: 165, endPoint x: 741, endPoint y: 197, distance: 315.3
click at [741, 196] on form "Email address Superuser~[EMAIL_ADDRESS][DOMAIN_NAME] Password Sign In" at bounding box center [687, 208] width 652 height 140
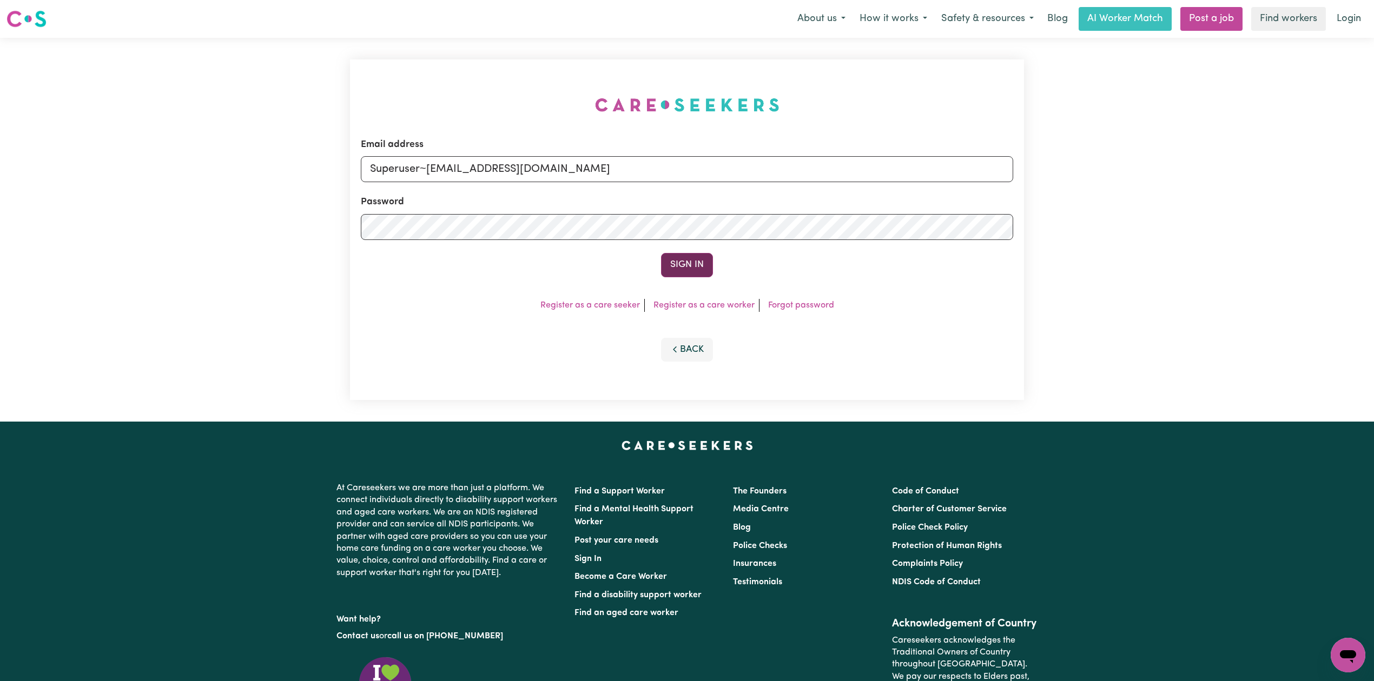
type input "Superuser~[EMAIL_ADDRESS][DOMAIN_NAME]"
click at [684, 268] on button "Sign In" at bounding box center [687, 265] width 52 height 24
